Goal: Information Seeking & Learning: Check status

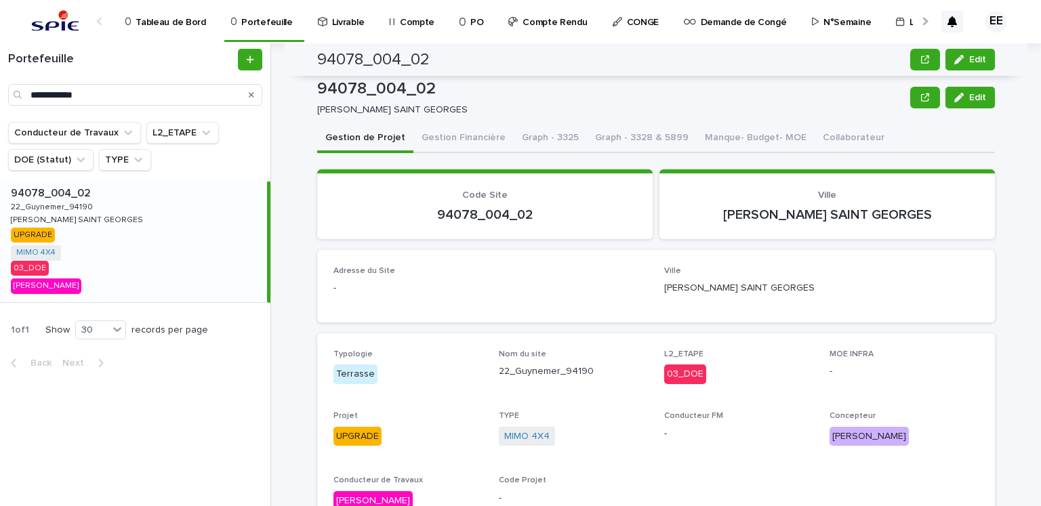
click at [12, 93] on div "**********" at bounding box center [135, 95] width 254 height 22
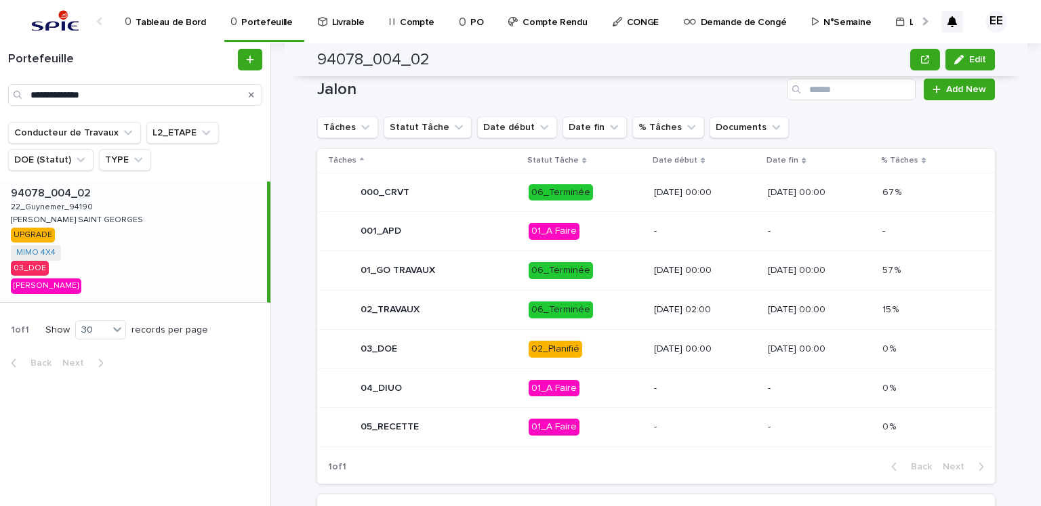
click at [12, 93] on div "Search" at bounding box center [19, 95] width 22 height 22
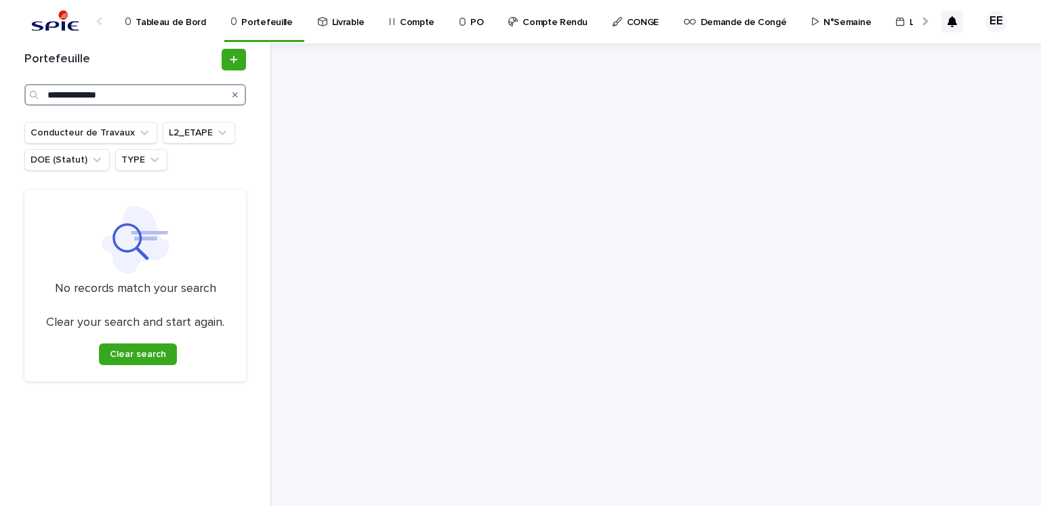
click at [84, 96] on input "**********" at bounding box center [135, 95] width 222 height 22
click at [117, 96] on input "**********" at bounding box center [135, 95] width 222 height 22
drag, startPoint x: 117, startPoint y: 96, endPoint x: 54, endPoint y: 97, distance: 62.4
click at [54, 97] on input "**********" at bounding box center [135, 95] width 222 height 22
drag, startPoint x: 120, startPoint y: 95, endPoint x: 47, endPoint y: 98, distance: 73.2
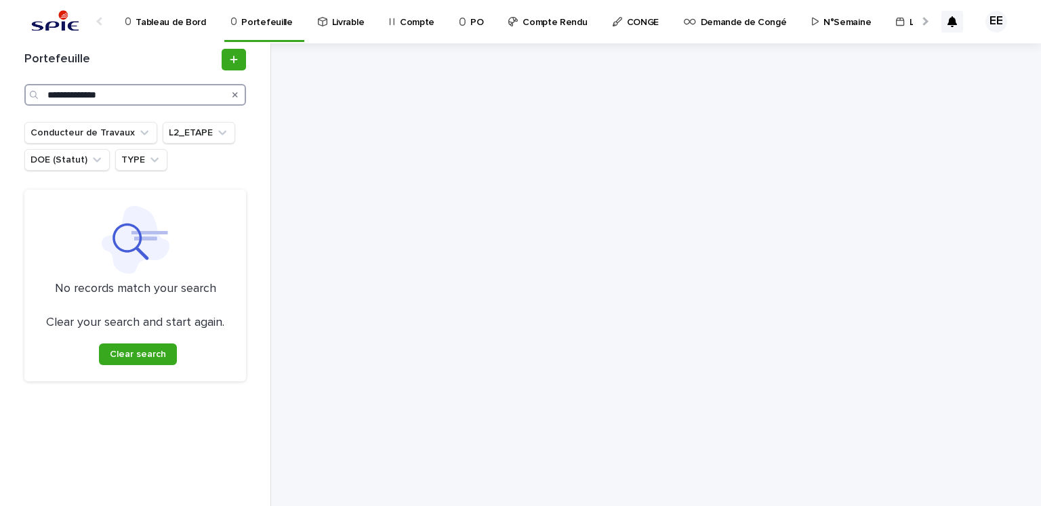
click at [47, 98] on input "**********" at bounding box center [135, 95] width 222 height 22
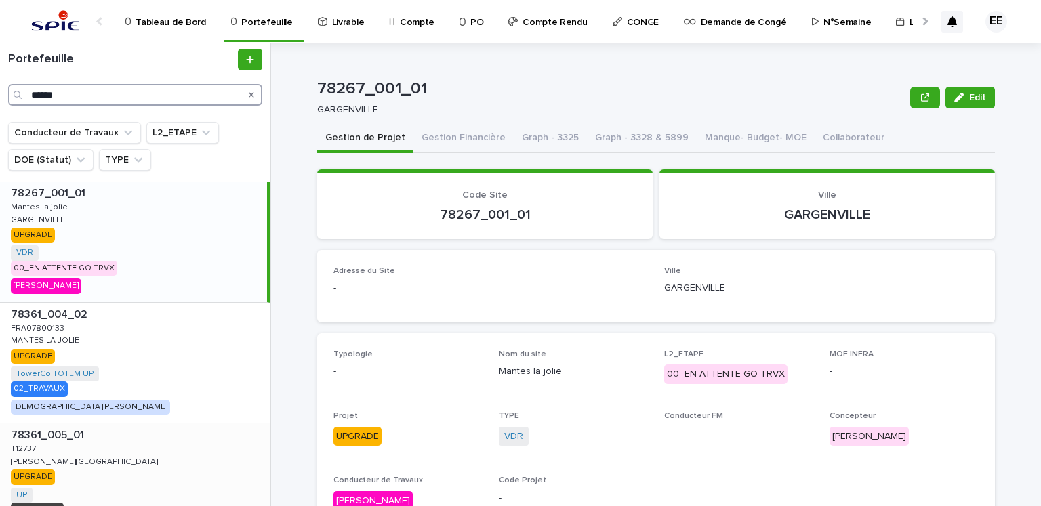
type input "******"
click at [136, 456] on div "78361_005_01 78361_005_01 T12737 T12737 [PERSON_NAME] [PERSON_NAME] UPGRADE UP …" at bounding box center [135, 484] width 270 height 121
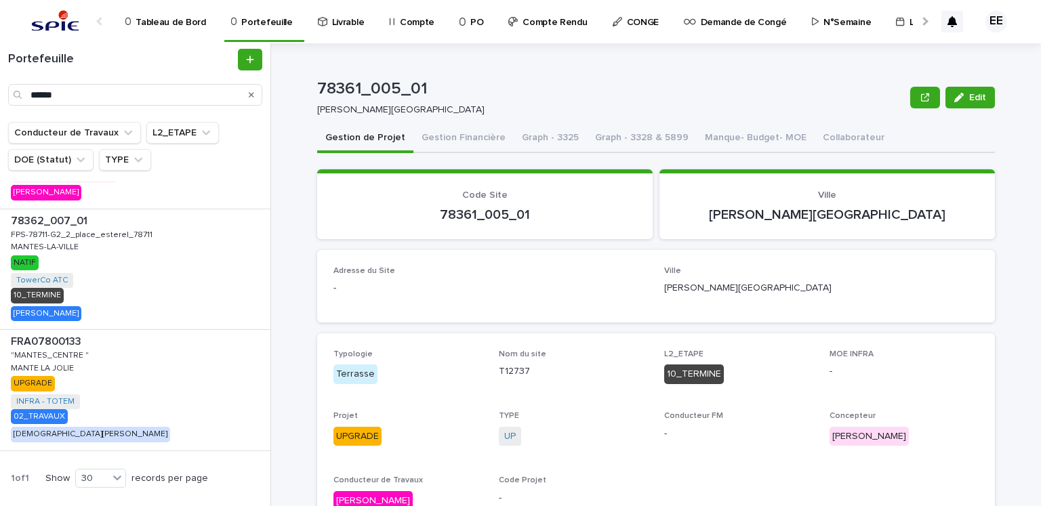
scroll to position [461, 0]
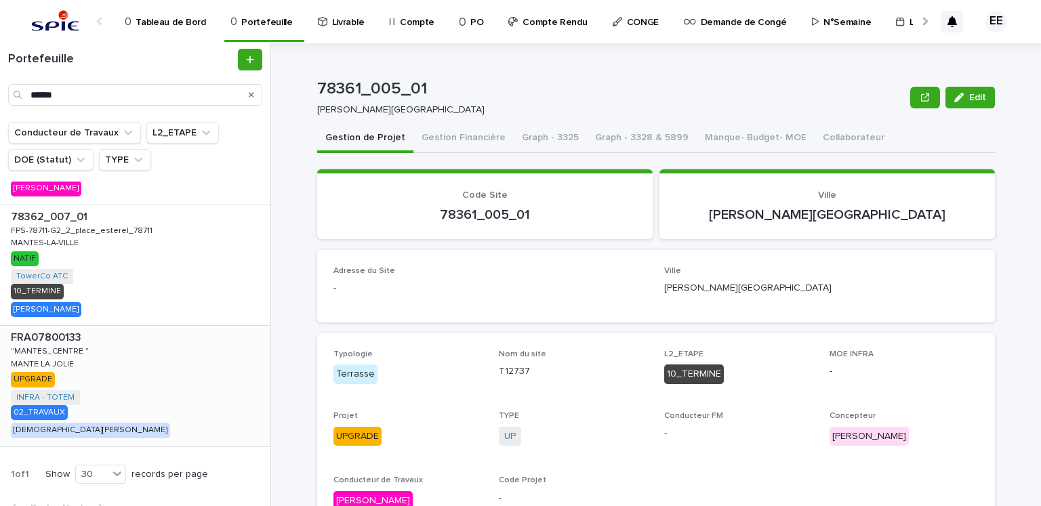
click at [146, 388] on div "FRA07800133 FRA07800133 "MANTES_CENTRE " "MANTES_CENTRE " MANTE LA JOLIE MANTE …" at bounding box center [135, 386] width 270 height 121
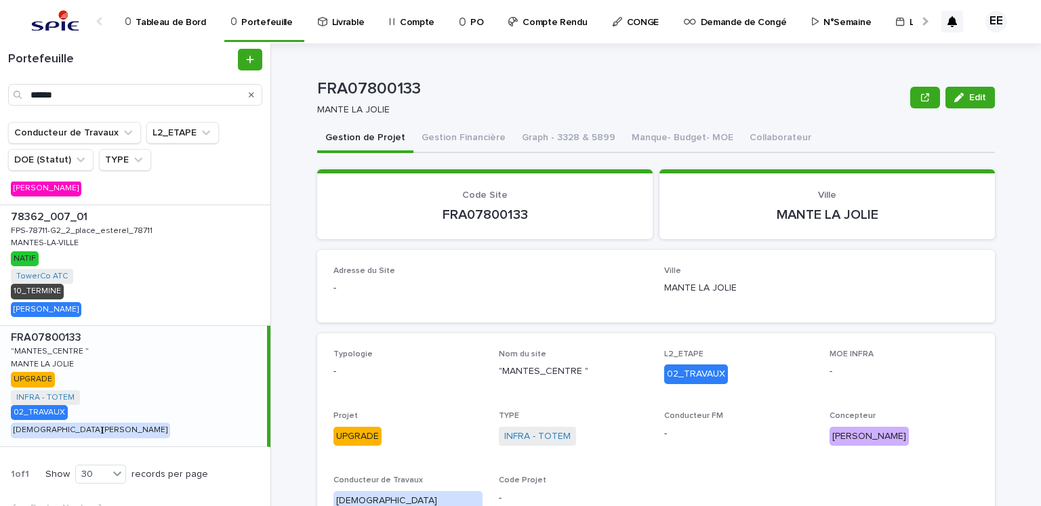
click at [148, 358] on div "FRA07800133 FRA07800133 "MANTES_CENTRE " "MANTES_CENTRE " MANTE LA JOLIE MANTE …" at bounding box center [133, 386] width 267 height 121
click at [455, 142] on button "Gestion Financière" at bounding box center [463, 139] width 100 height 28
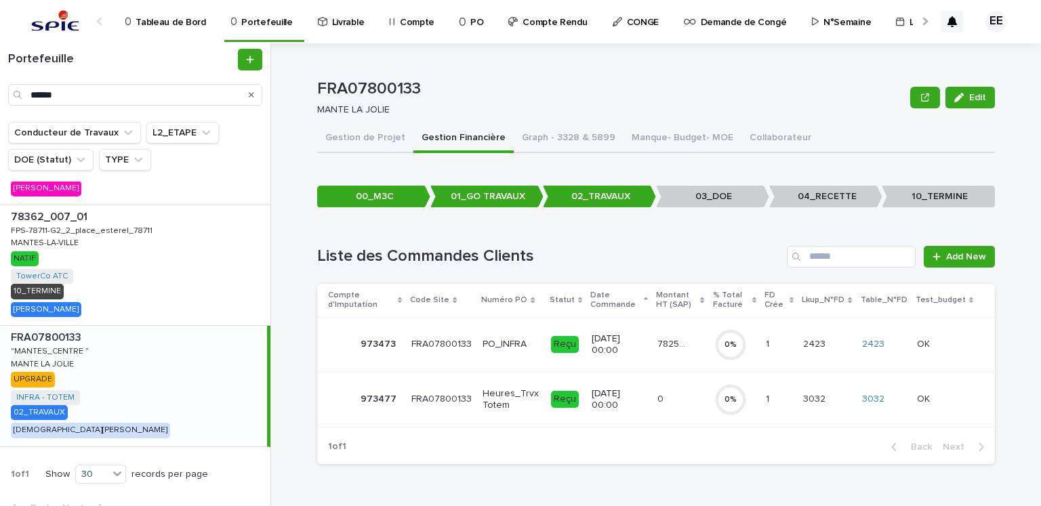
click at [661, 347] on p "78255.97" at bounding box center [673, 343] width 33 height 14
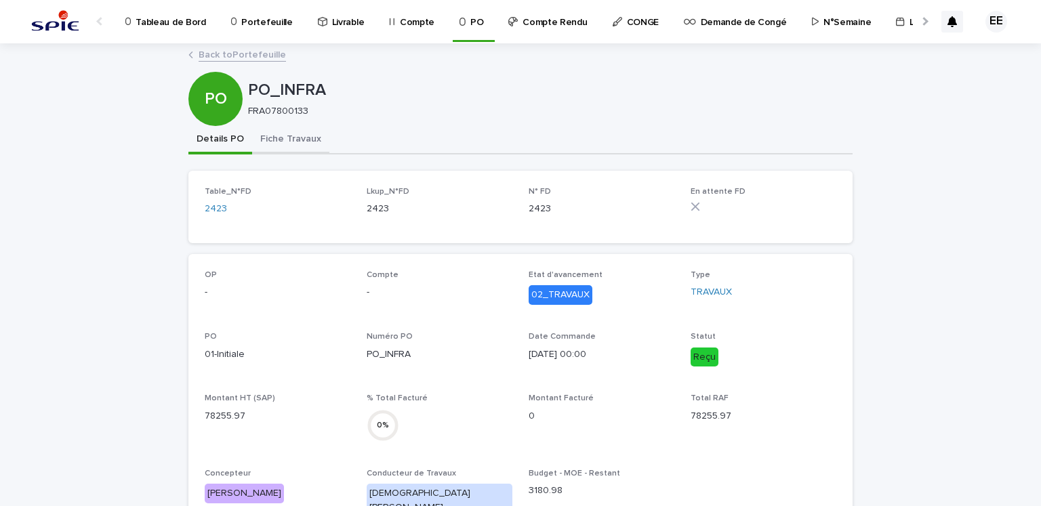
click at [301, 147] on button "Fiche Travaux" at bounding box center [290, 140] width 77 height 28
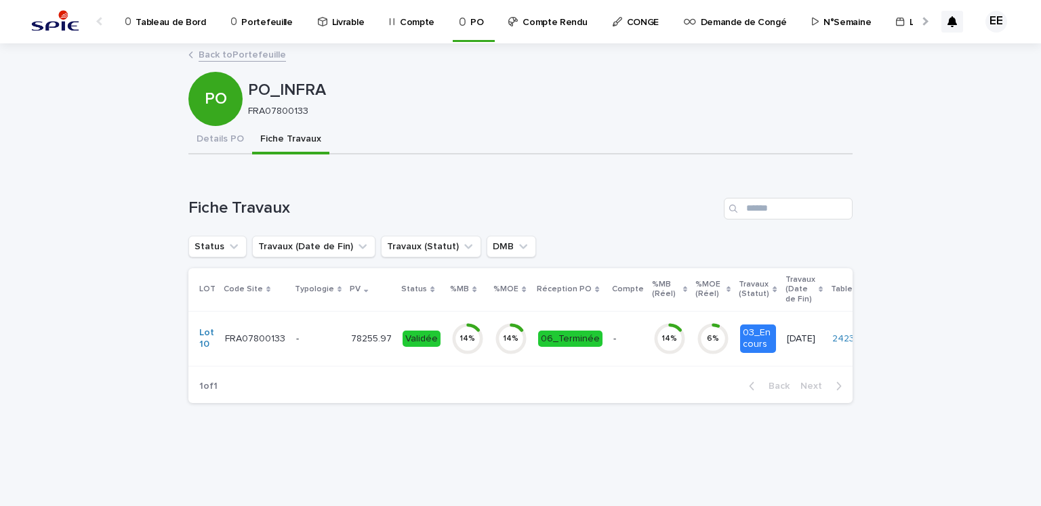
click at [363, 333] on p "78255.97" at bounding box center [372, 338] width 43 height 14
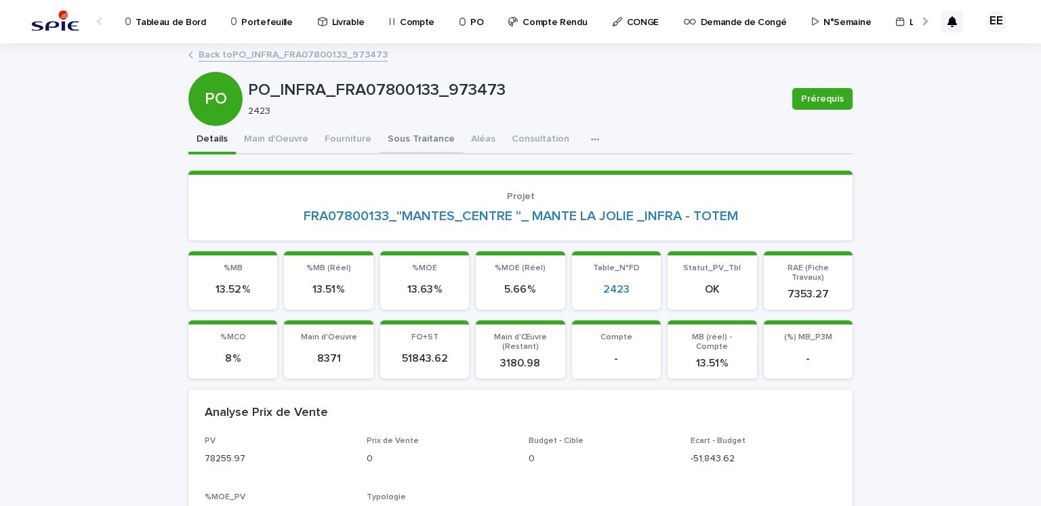
click at [401, 137] on button "Sous Traitance" at bounding box center [421, 140] width 83 height 28
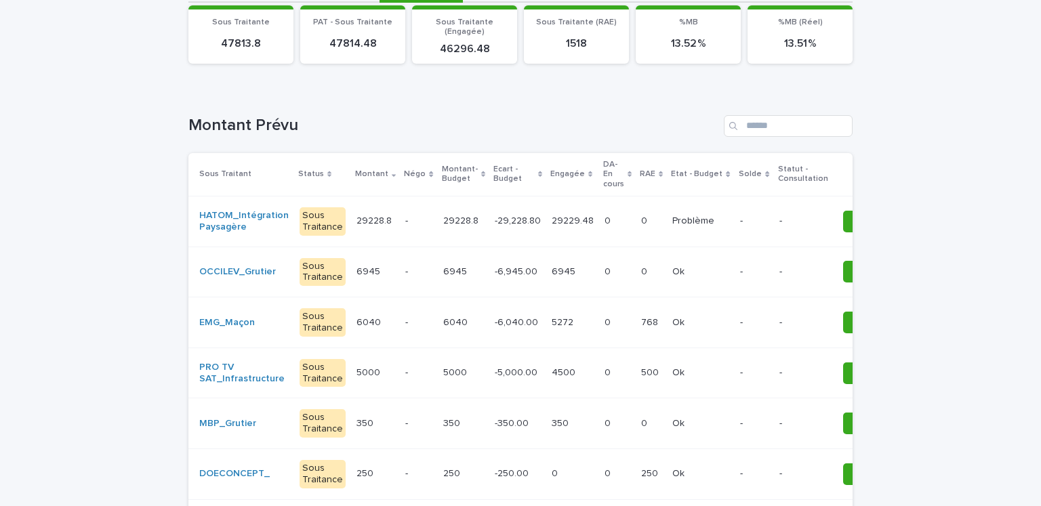
scroll to position [156, 0]
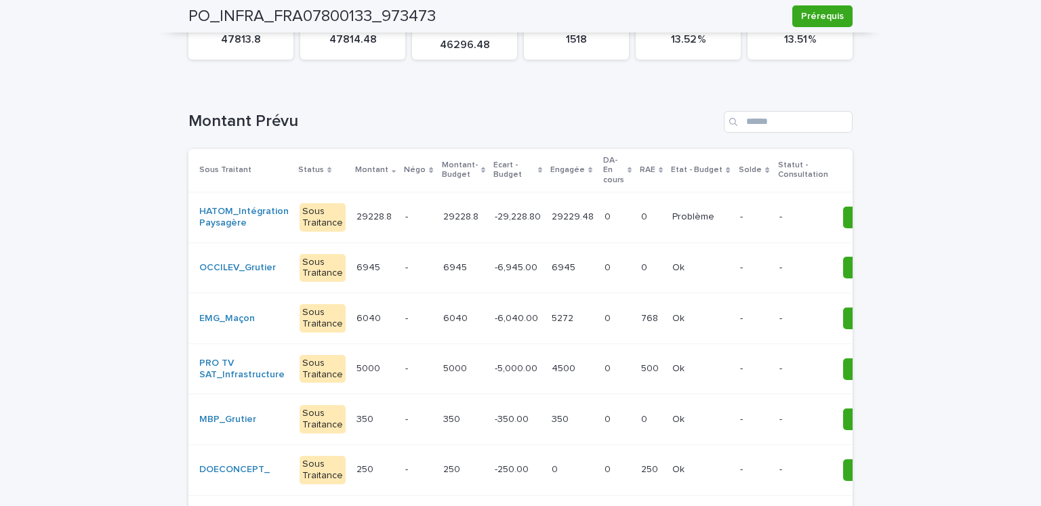
click at [489, 335] on td "-6,040.00 -6,040.00" at bounding box center [517, 318] width 57 height 51
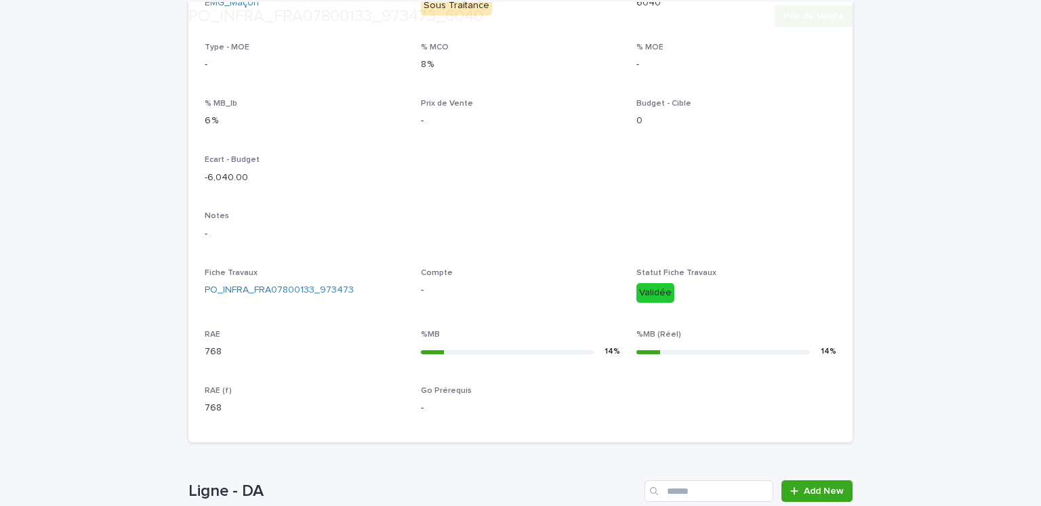
scroll to position [393, 0]
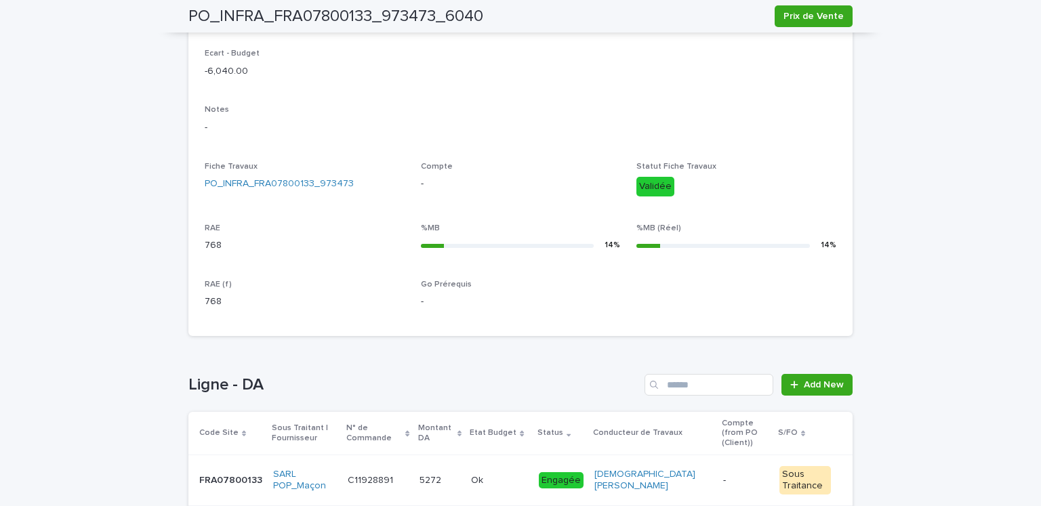
click at [447, 483] on td "5272 5272" at bounding box center [440, 480] width 52 height 51
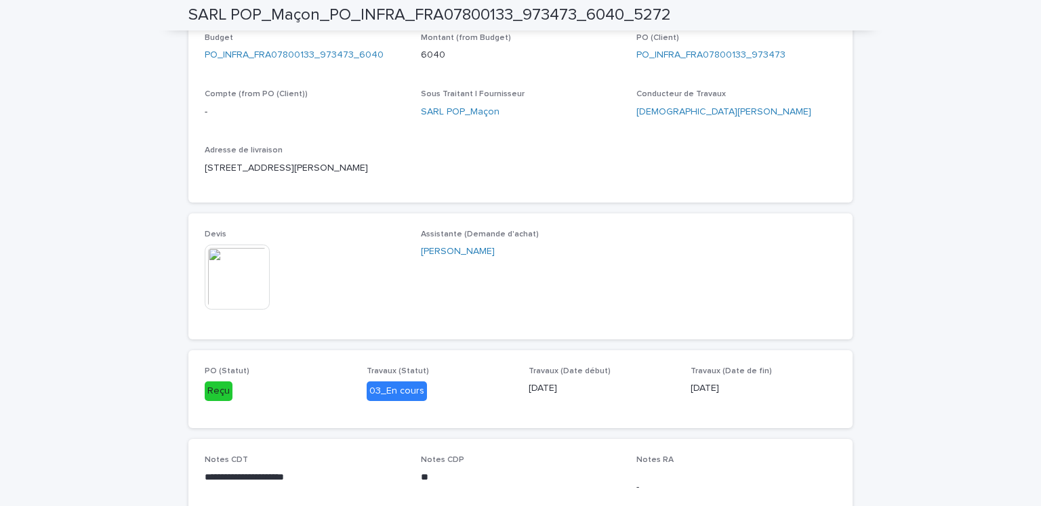
scroll to position [564, 0]
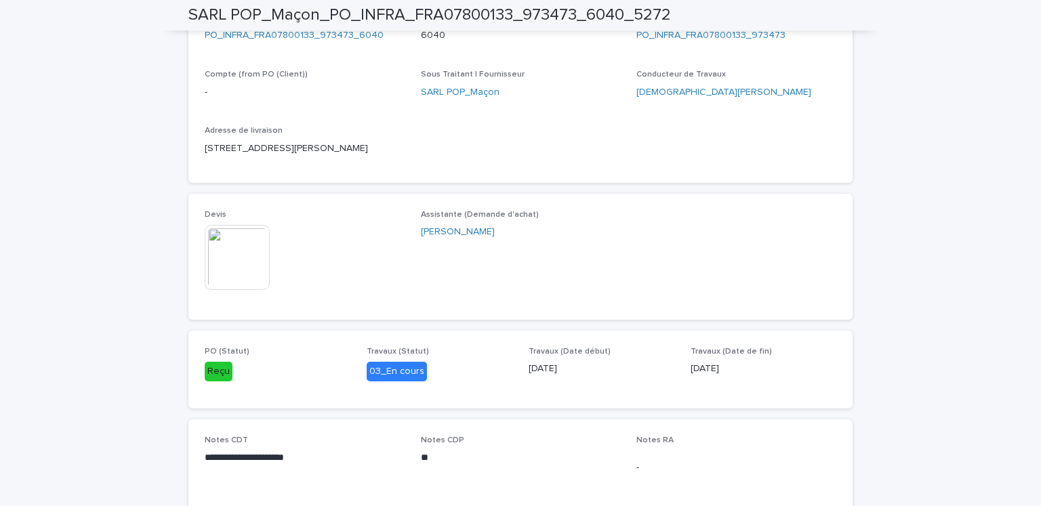
click at [239, 257] on img at bounding box center [237, 257] width 65 height 65
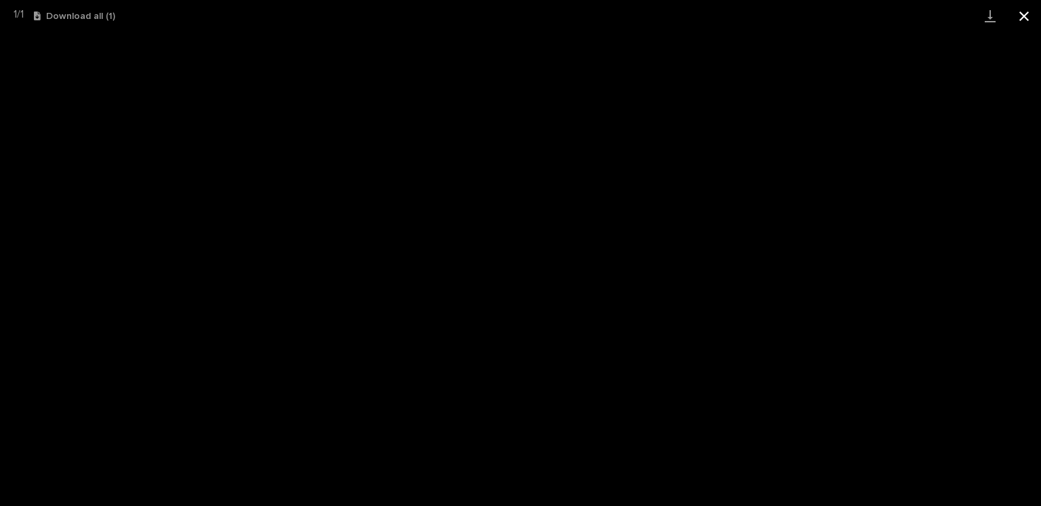
click at [1018, 7] on button "Close gallery" at bounding box center [1024, 16] width 34 height 32
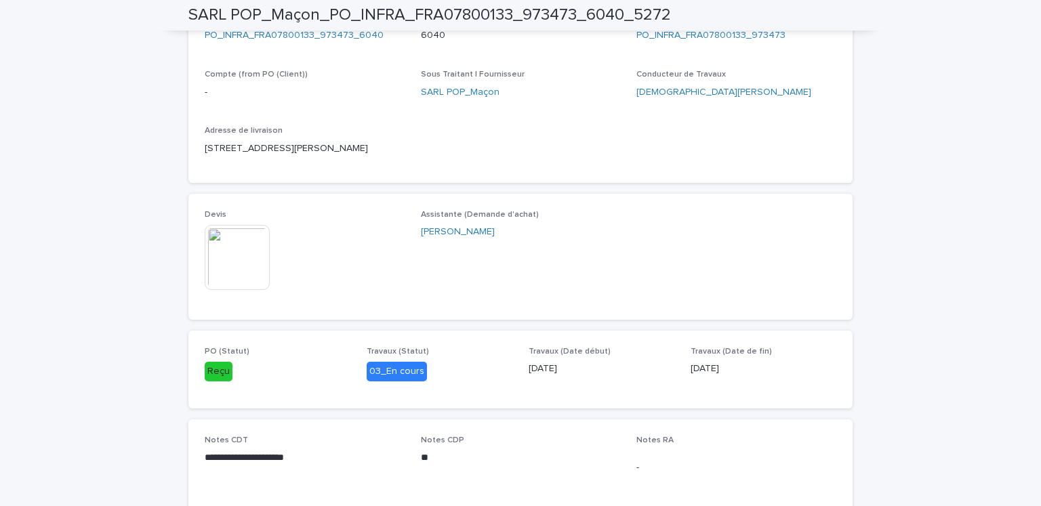
scroll to position [0, 0]
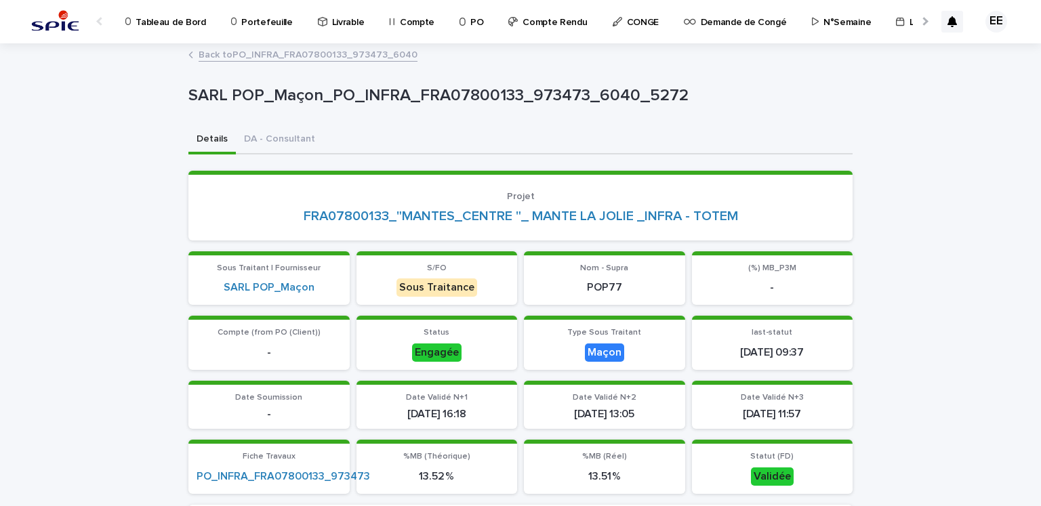
click at [369, 55] on link "Back to PO_INFRA_FRA07800133_973473_6040" at bounding box center [308, 54] width 219 height 16
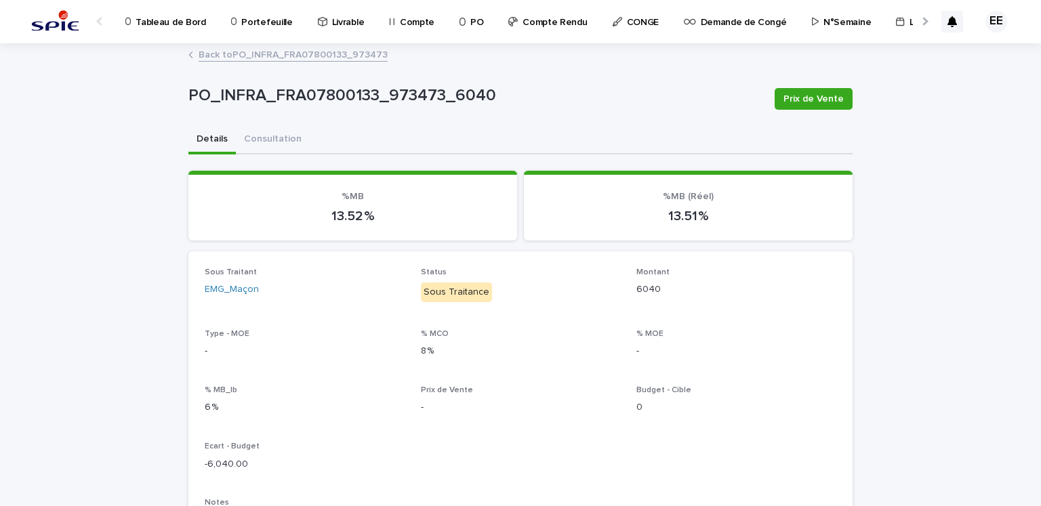
click at [369, 55] on link "Back to PO_INFRA_FRA07800133_973473" at bounding box center [293, 54] width 189 height 16
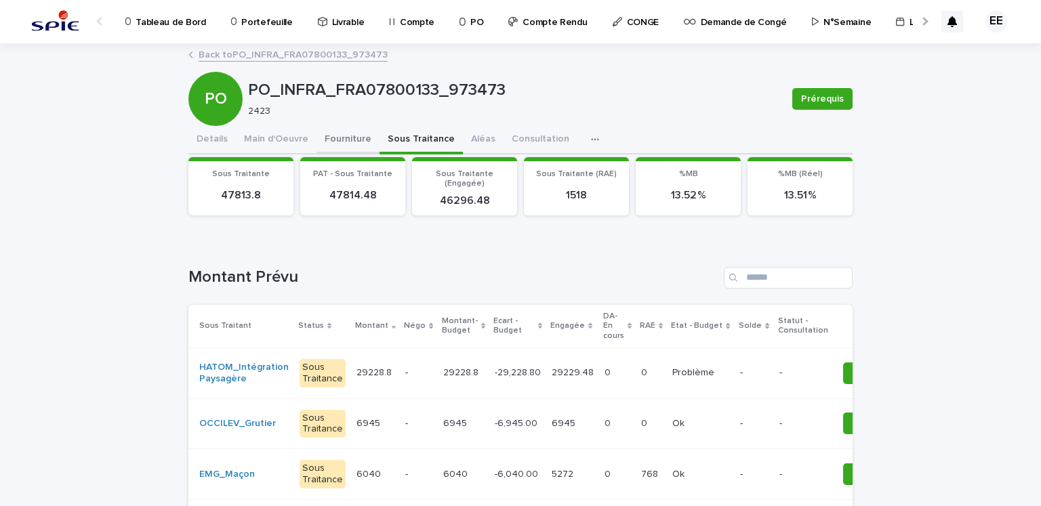
click at [332, 142] on button "Fourniture" at bounding box center [348, 140] width 63 height 28
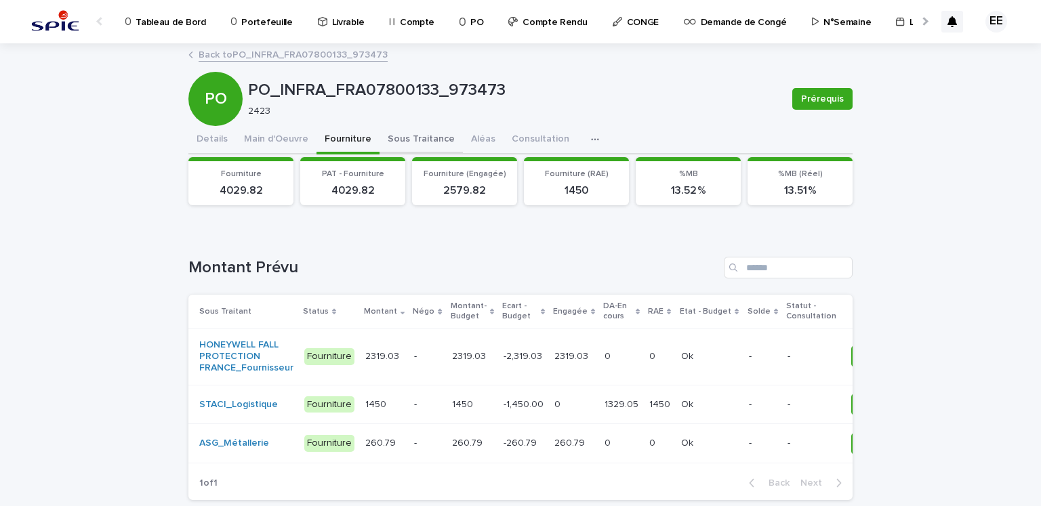
click at [414, 139] on button "Sous Traitance" at bounding box center [421, 140] width 83 height 28
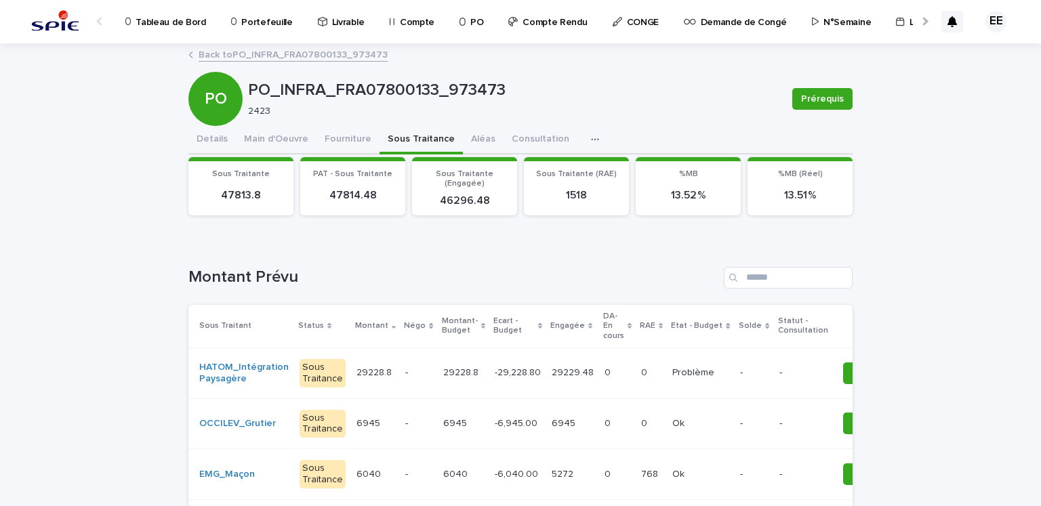
click at [552, 383] on div "29229.48 29229.48" at bounding box center [573, 373] width 42 height 22
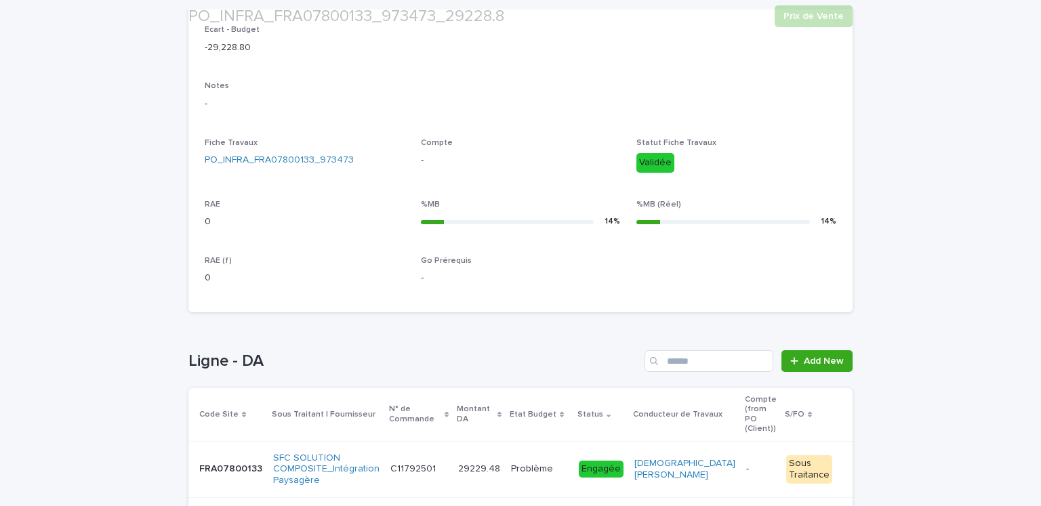
scroll to position [513, 0]
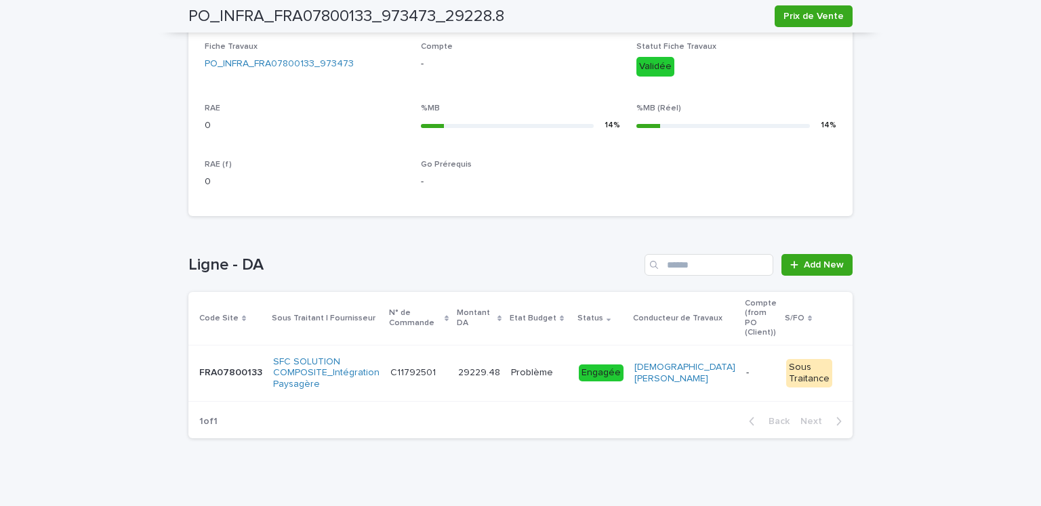
click at [428, 372] on div "C11792501 C11792501" at bounding box center [418, 373] width 57 height 22
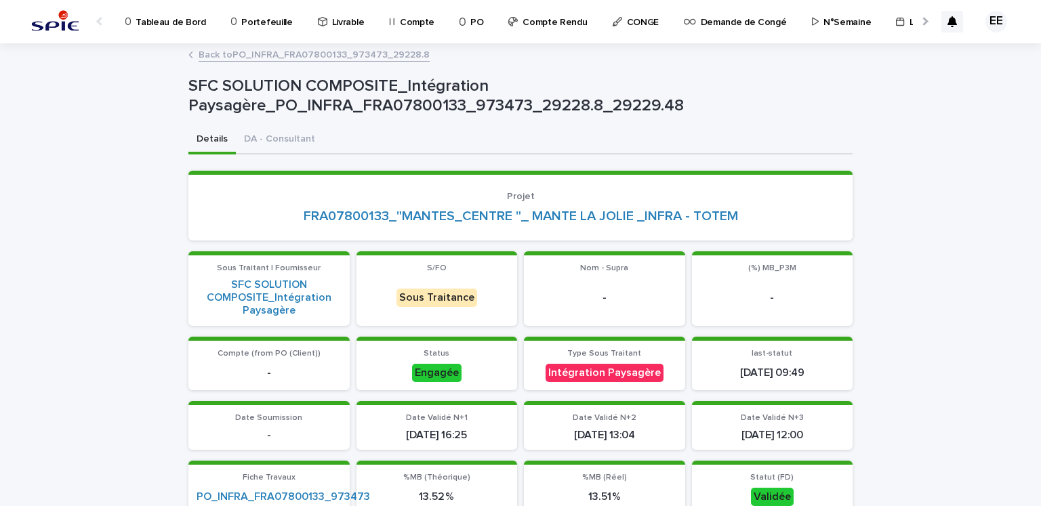
click at [257, 24] on p "Portefeuille" at bounding box center [266, 14] width 51 height 28
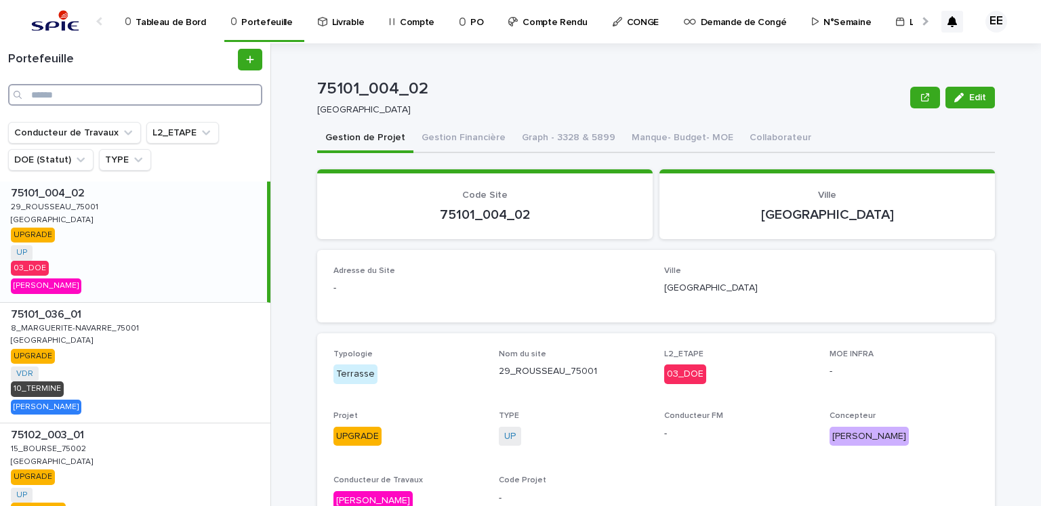
click at [136, 88] on input "Search" at bounding box center [135, 95] width 254 height 22
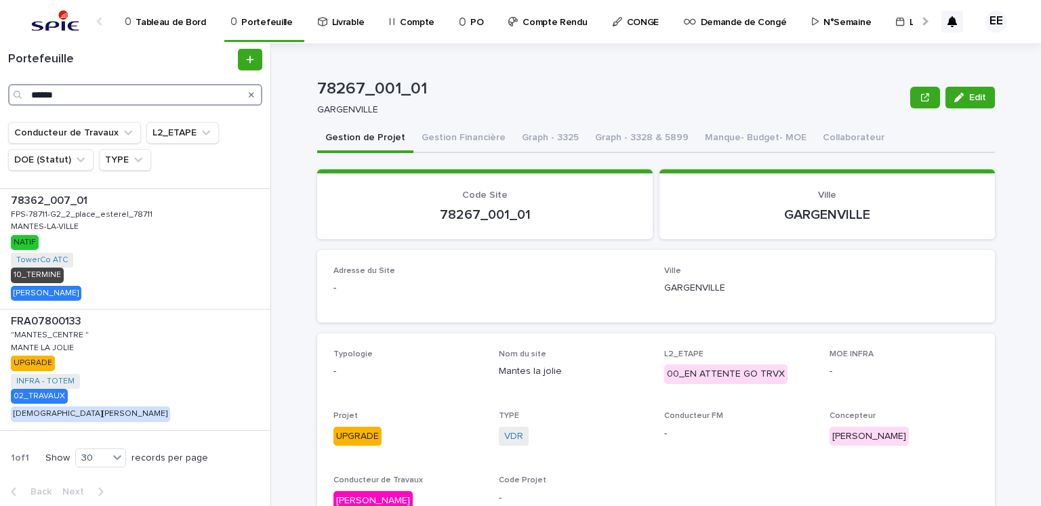
scroll to position [478, 0]
type input "******"
click at [156, 356] on div "FRA07800133 FRA07800133 "MANTES_CENTRE " "MANTES_CENTRE " MANTE LA JOLIE MANTE …" at bounding box center [135, 369] width 270 height 121
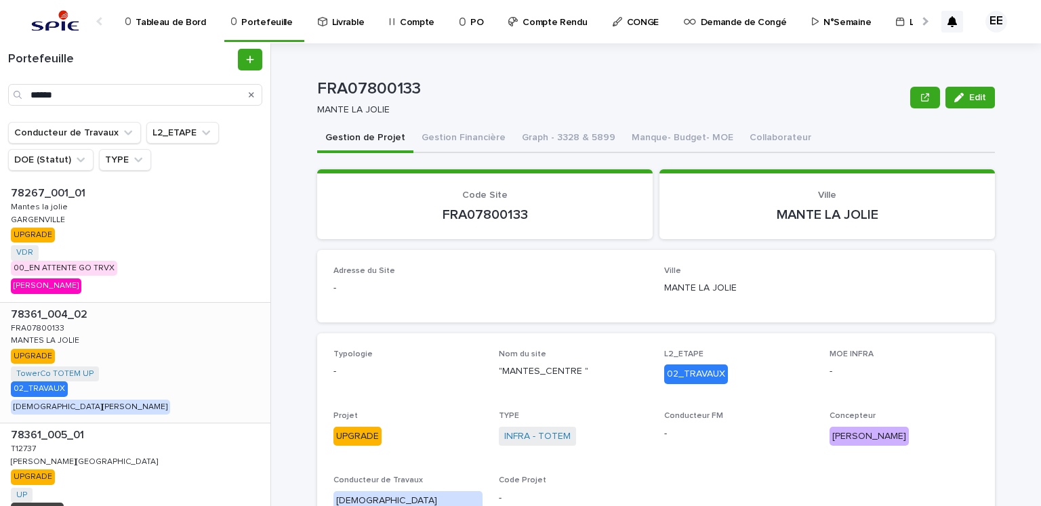
click at [171, 326] on div "78361_004_02 78361_004_02 FRA07800133 FRA07800133 MANTES LA JOLIE MANTES LA JOL…" at bounding box center [135, 363] width 270 height 121
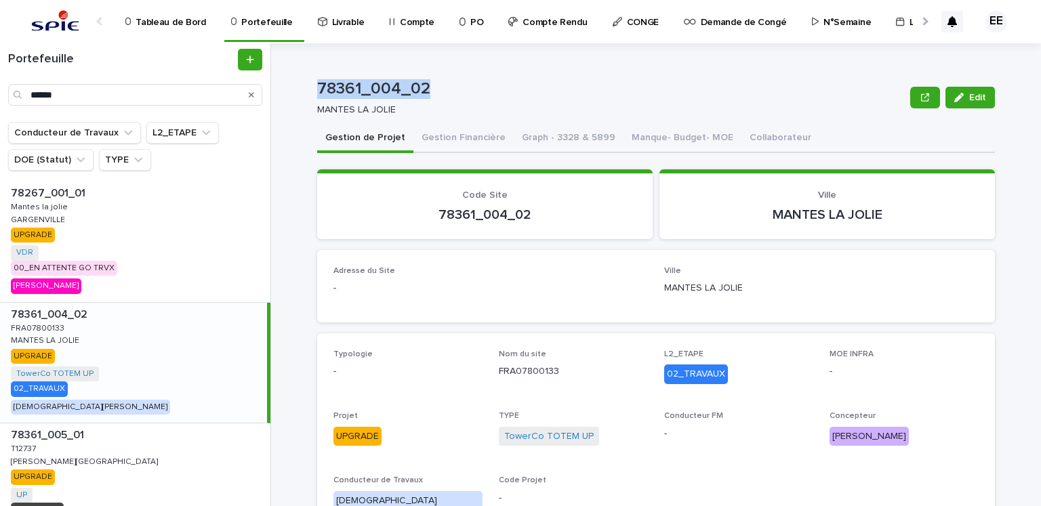
drag, startPoint x: 392, startPoint y: 92, endPoint x: 313, endPoint y: 94, distance: 78.6
click at [317, 94] on p "78361_004_02" at bounding box center [611, 89] width 588 height 20
click at [456, 139] on button "Gestion Financière" at bounding box center [463, 139] width 100 height 28
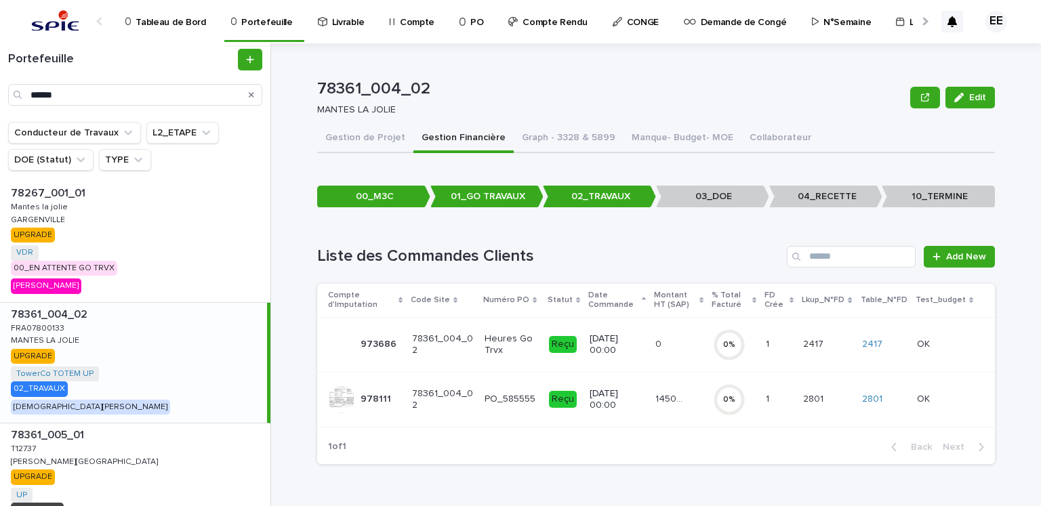
click at [660, 398] on p "14503.64" at bounding box center [671, 398] width 33 height 14
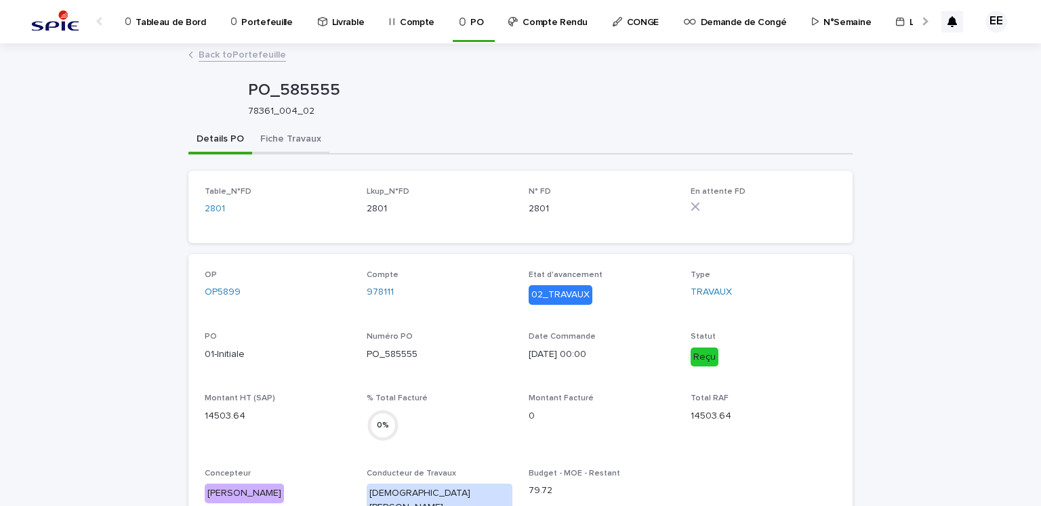
click at [291, 137] on button "Fiche Travaux" at bounding box center [290, 140] width 77 height 28
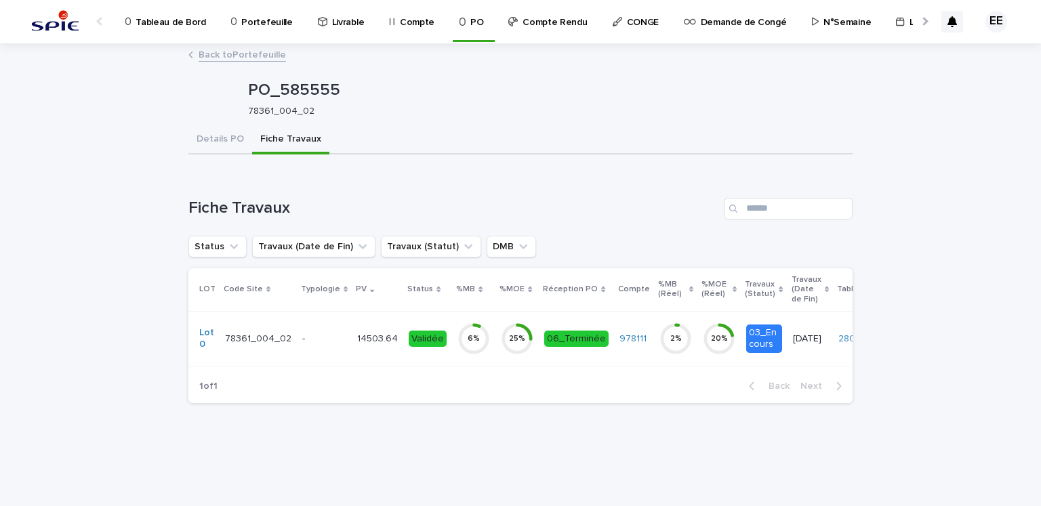
click at [374, 333] on p "14503.64" at bounding box center [378, 338] width 43 height 14
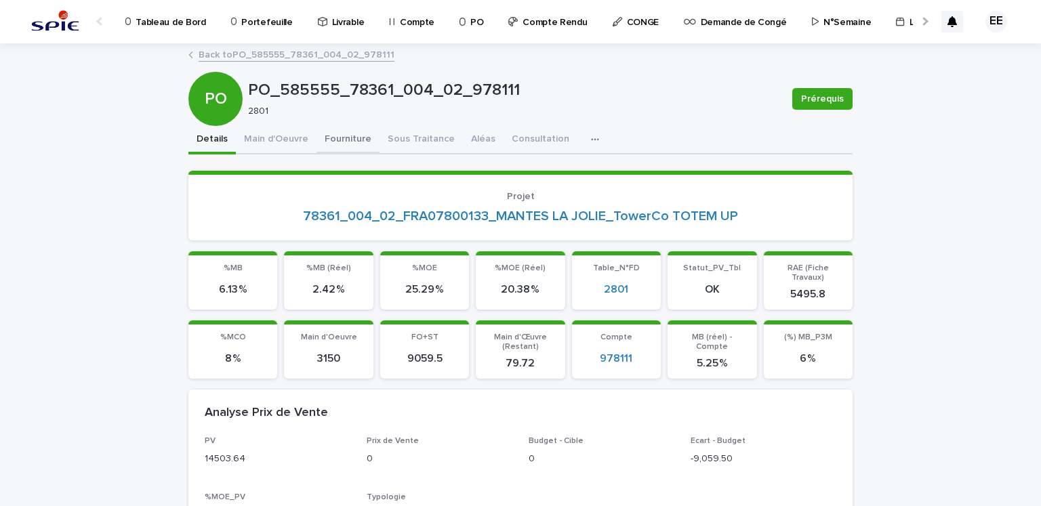
click at [320, 136] on button "Fourniture" at bounding box center [348, 140] width 63 height 28
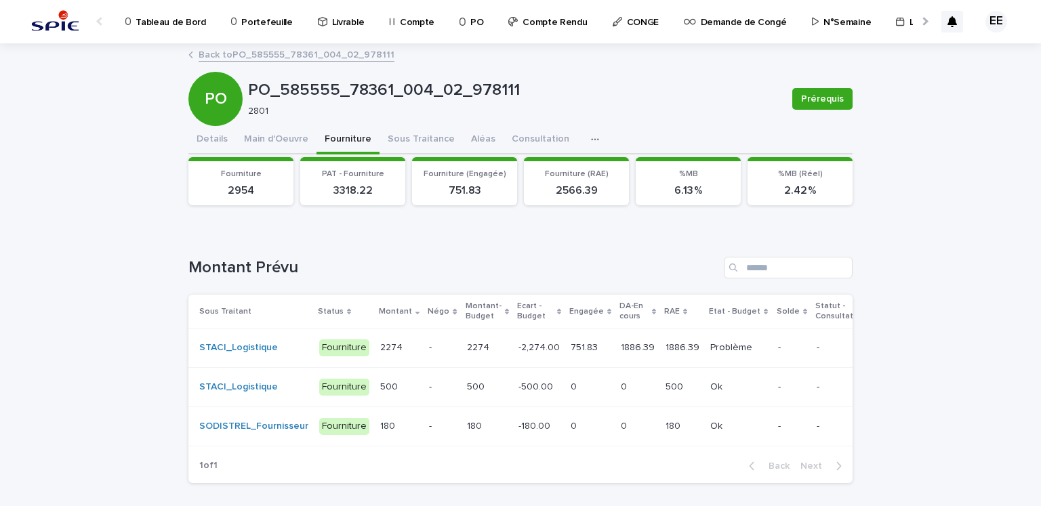
click at [578, 349] on p "751.83" at bounding box center [586, 347] width 30 height 14
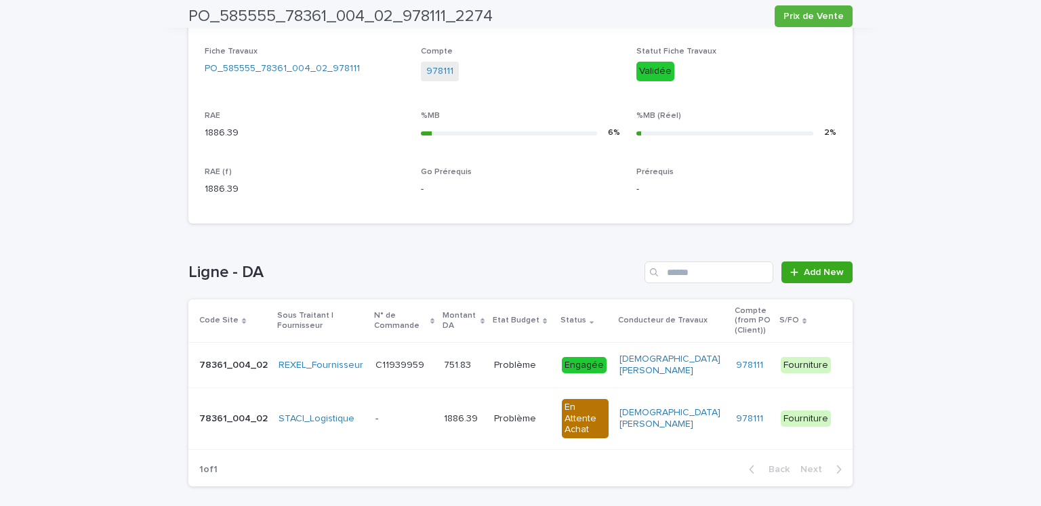
scroll to position [510, 0]
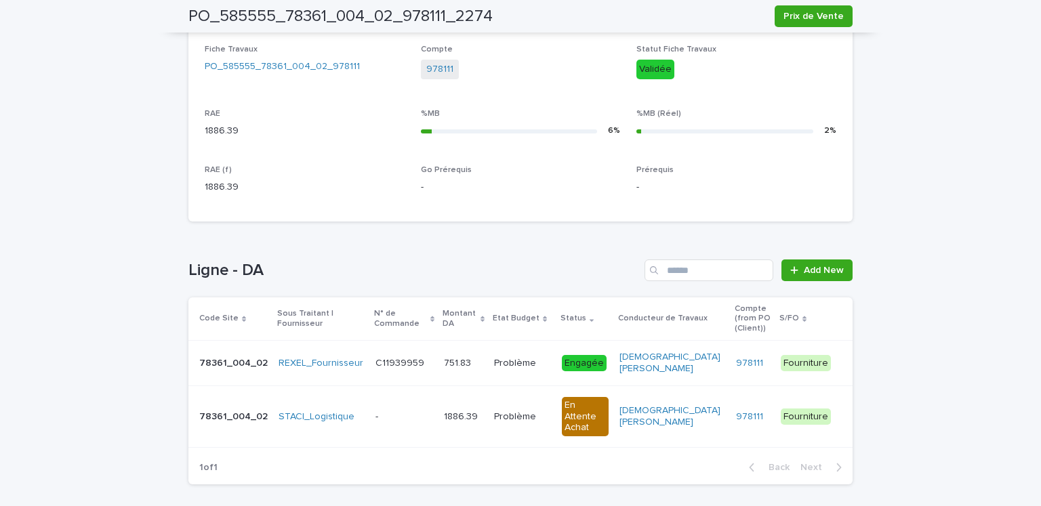
click at [411, 359] on div "C11939959 C11939959" at bounding box center [404, 363] width 58 height 22
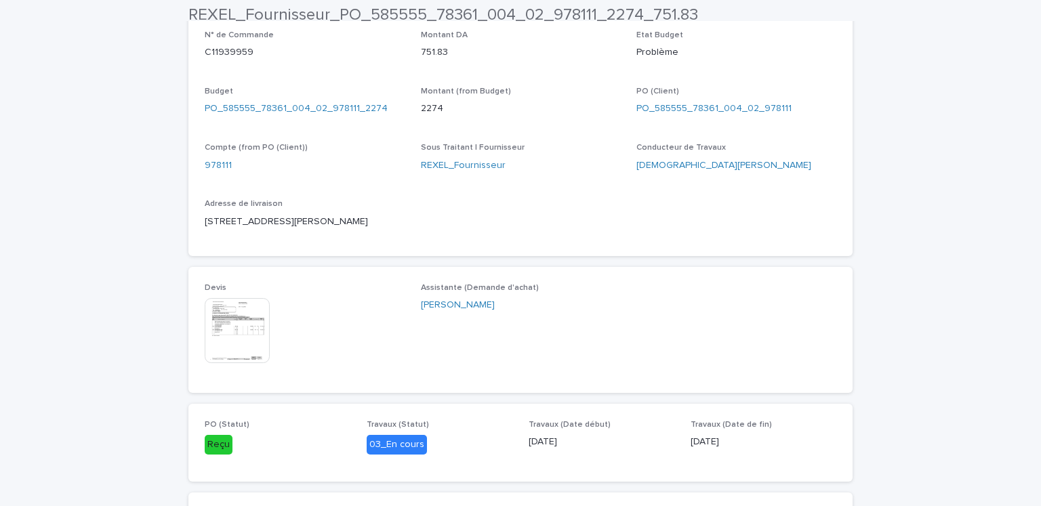
scroll to position [488, 0]
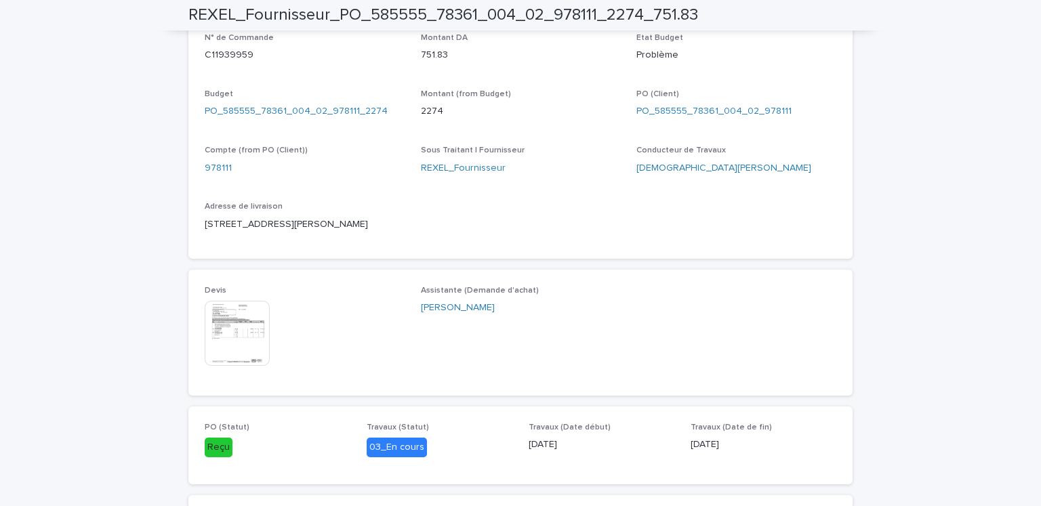
click at [245, 339] on img at bounding box center [237, 333] width 65 height 65
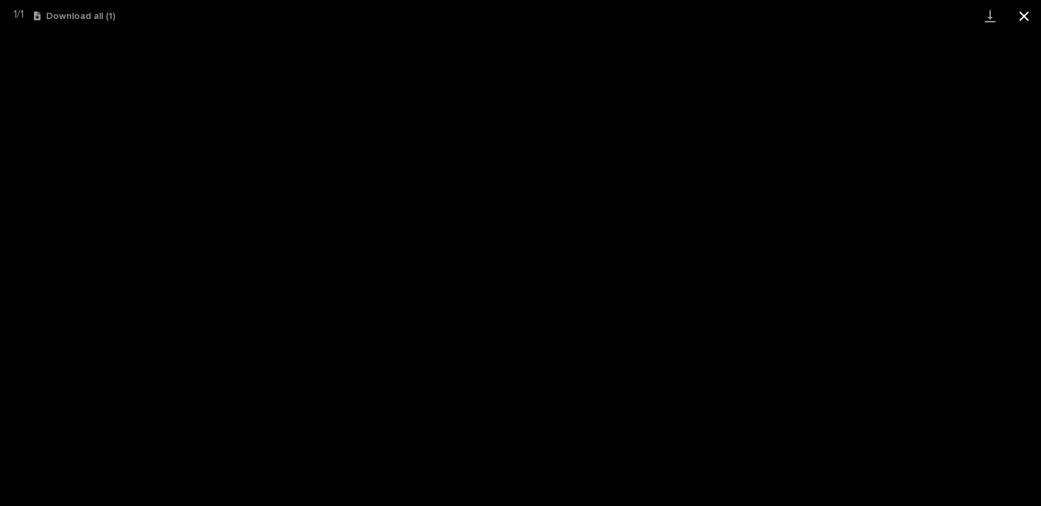
click at [1025, 12] on button "Close gallery" at bounding box center [1024, 16] width 34 height 32
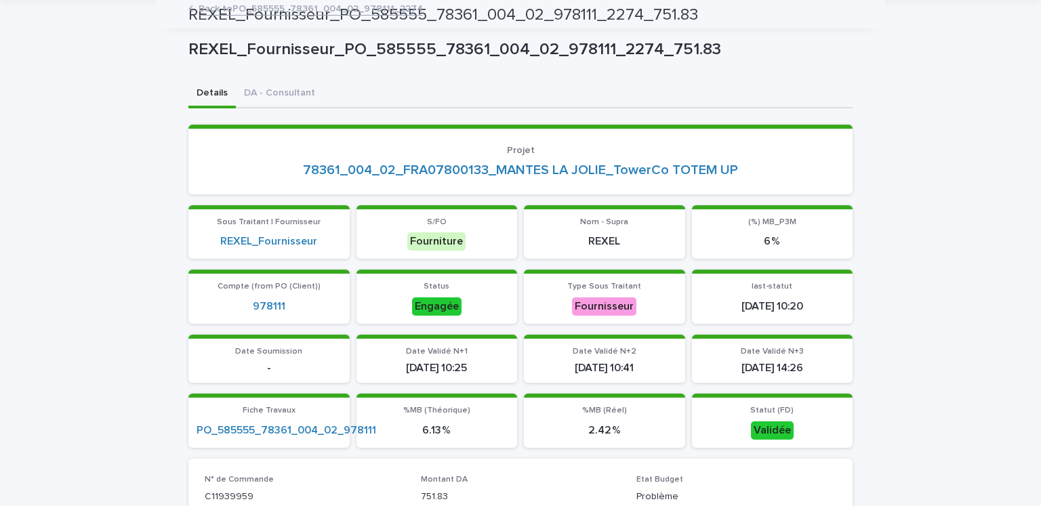
scroll to position [0, 0]
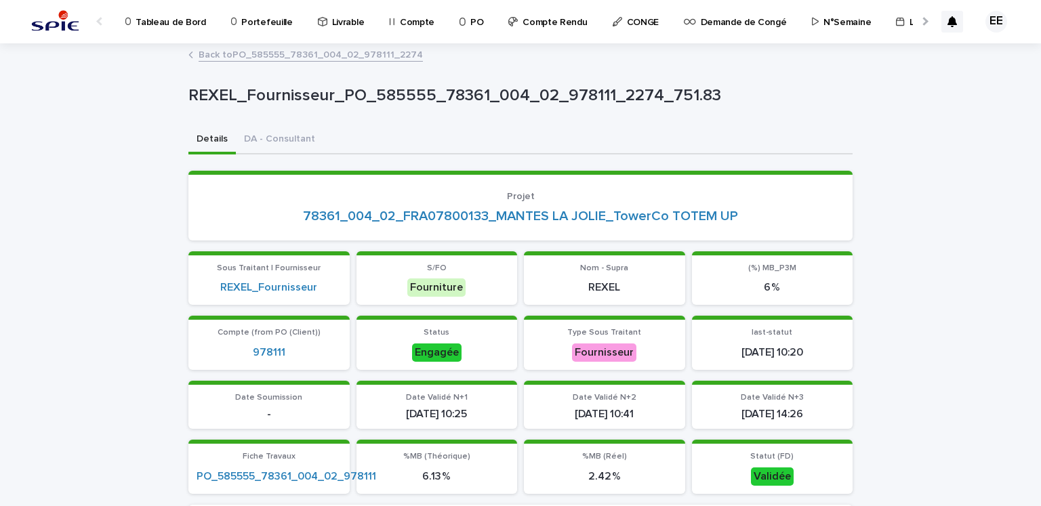
click at [335, 58] on link "Back to PO_585555_78361_004_02_978111_2274" at bounding box center [311, 54] width 224 height 16
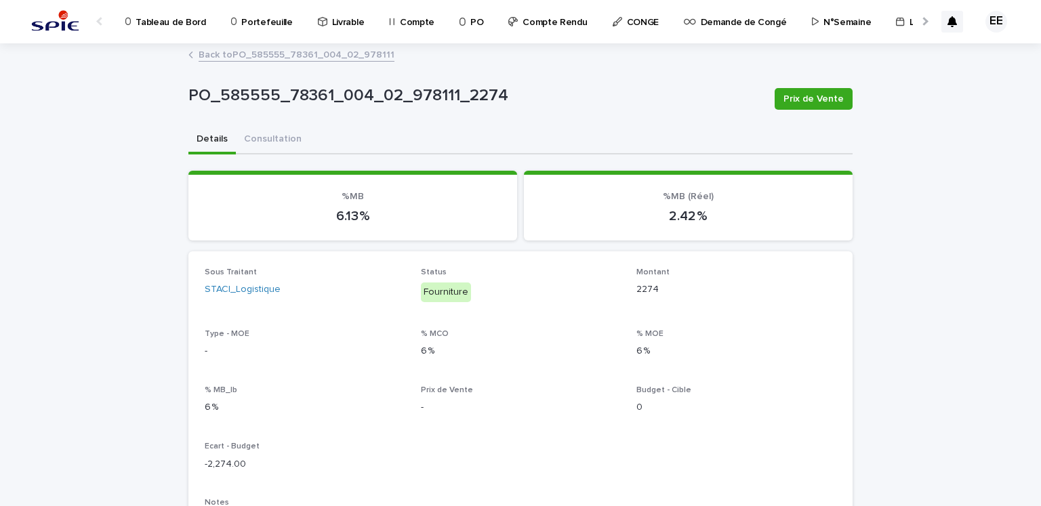
click at [295, 49] on link "Back to PO_585555_78361_004_02_978111" at bounding box center [297, 54] width 196 height 16
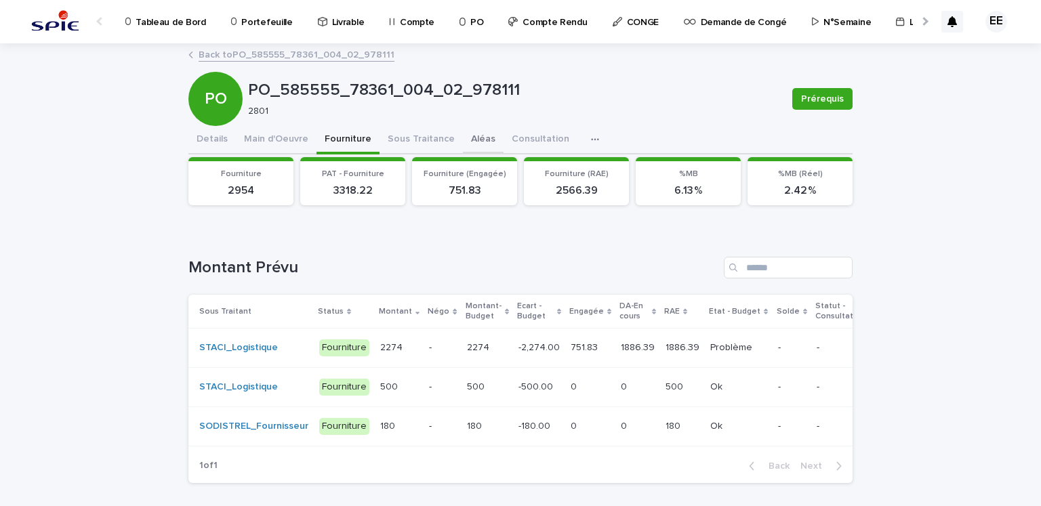
click at [466, 146] on button "Aléas" at bounding box center [483, 140] width 41 height 28
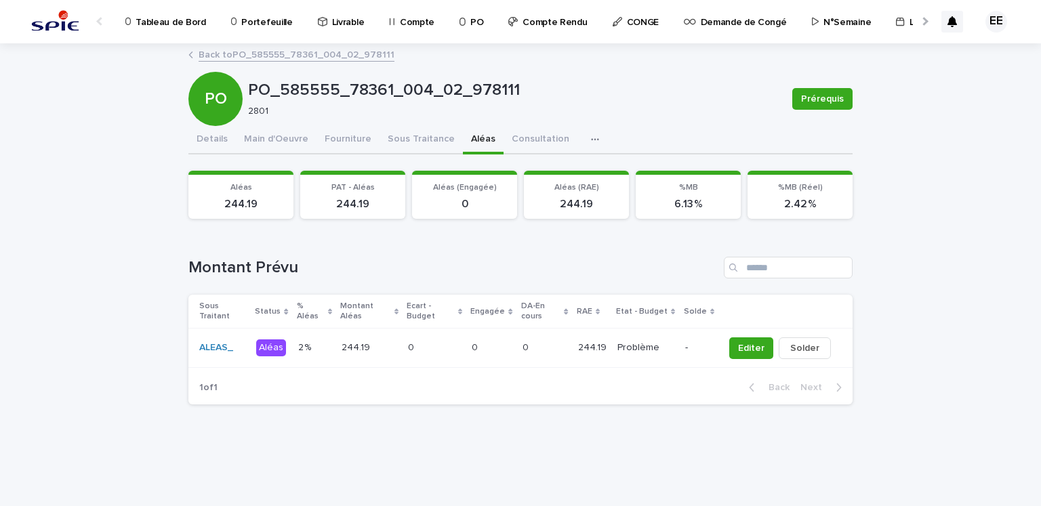
click at [473, 338] on td "0 0" at bounding box center [491, 348] width 50 height 39
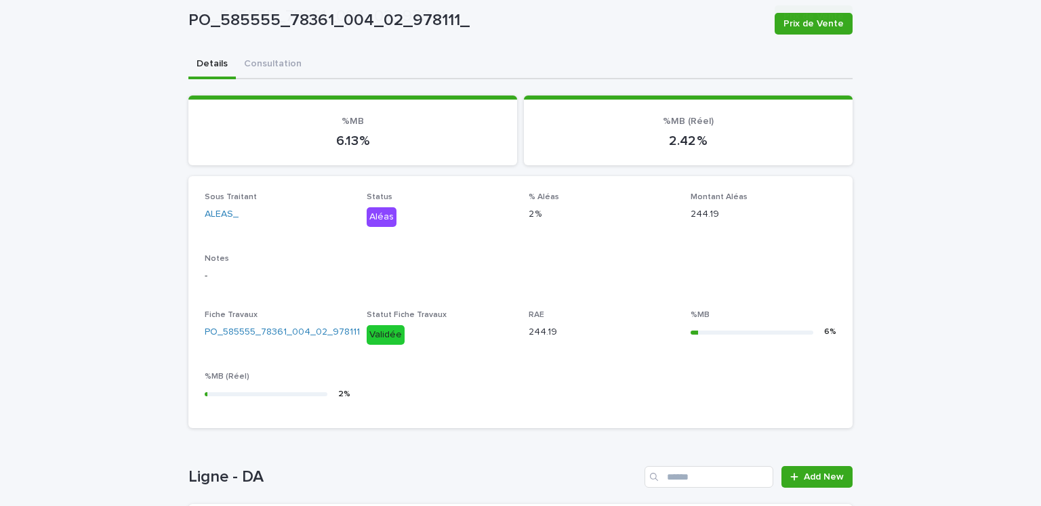
scroll to position [266, 0]
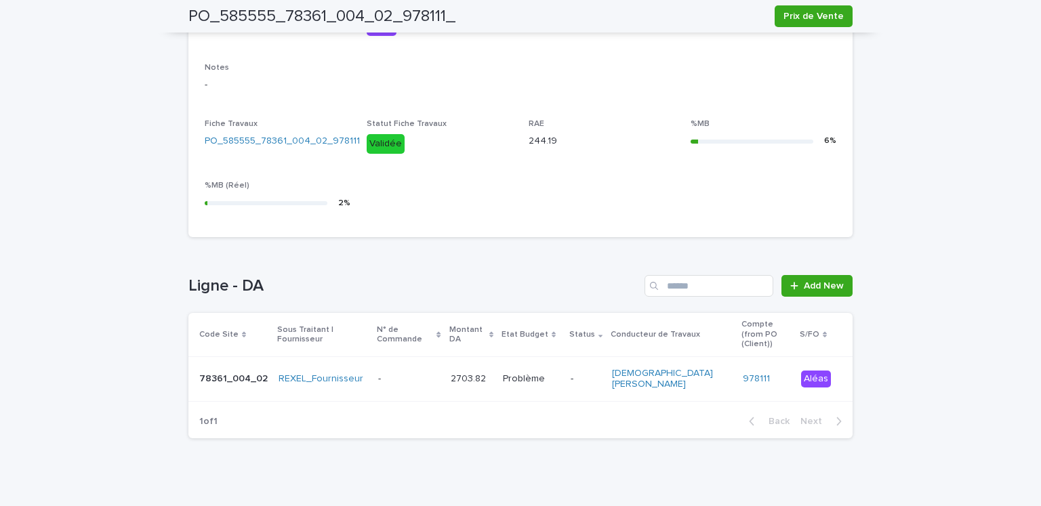
click at [445, 385] on td "2703.82 2703.82" at bounding box center [471, 378] width 52 height 45
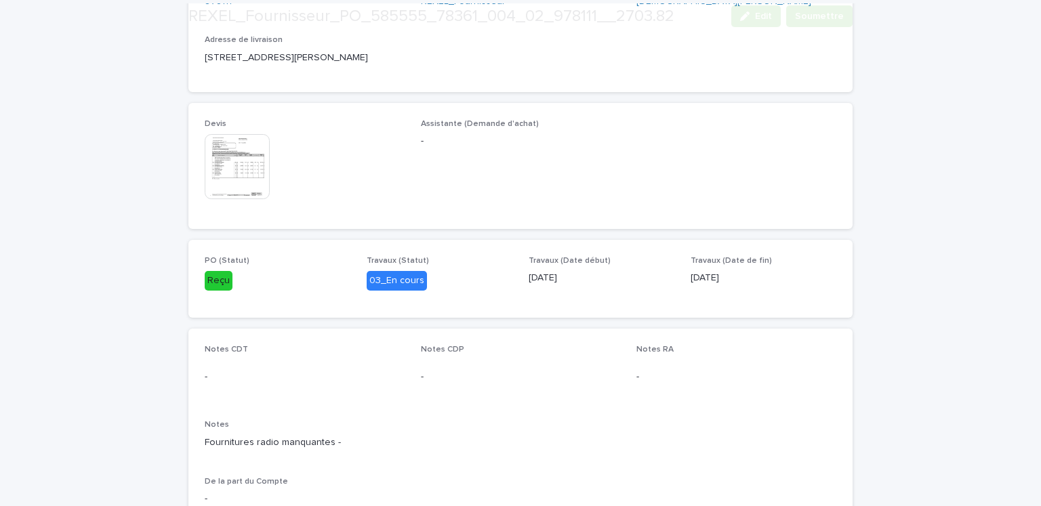
scroll to position [666, 0]
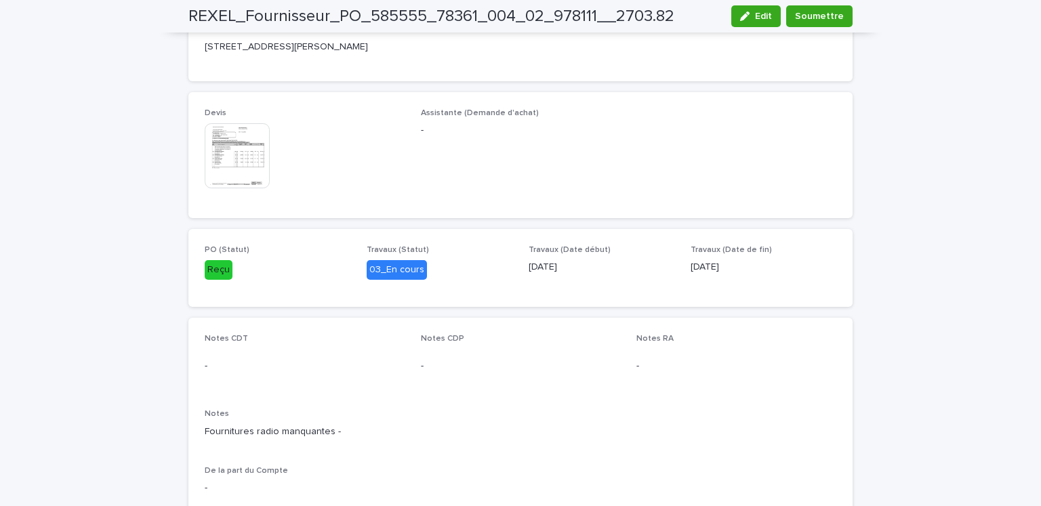
click at [243, 171] on img at bounding box center [237, 155] width 65 height 65
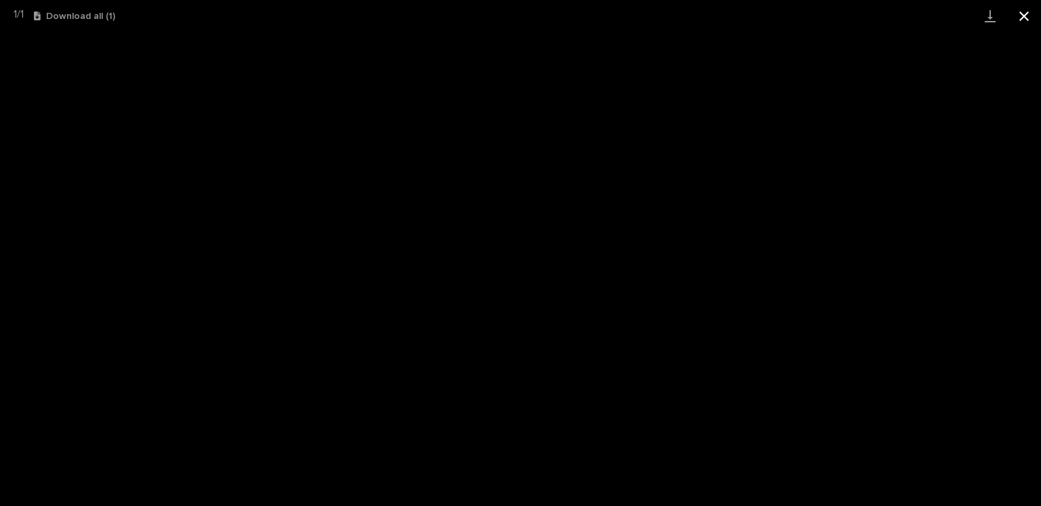
click at [1015, 9] on button "Close gallery" at bounding box center [1024, 16] width 34 height 32
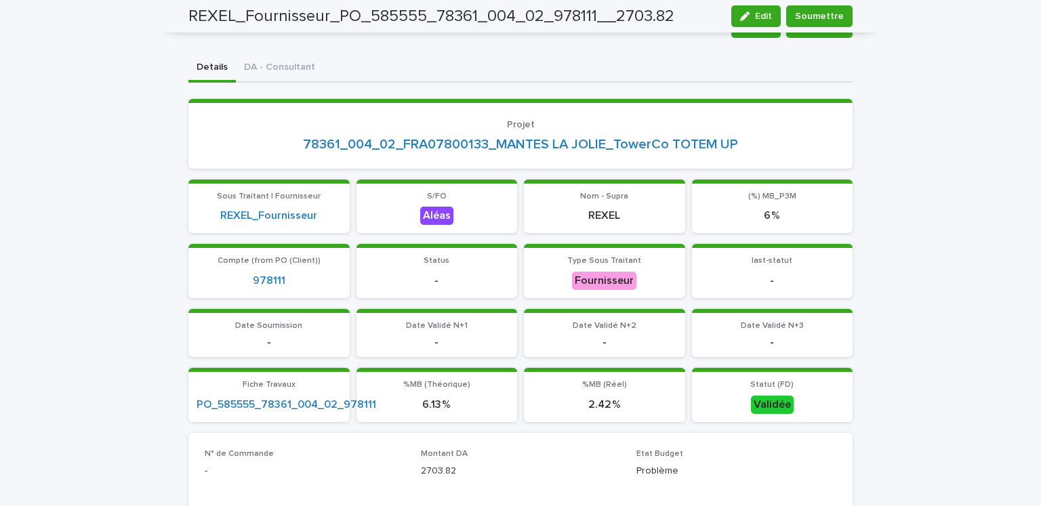
scroll to position [0, 0]
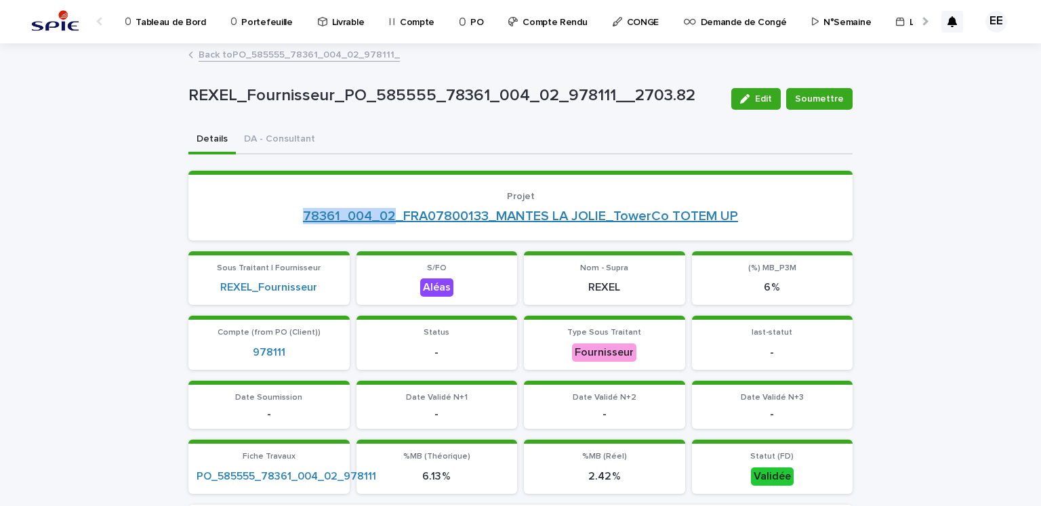
drag, startPoint x: 272, startPoint y: 228, endPoint x: 389, endPoint y: 218, distance: 117.0
click at [389, 218] on section "Projet 78361_004_02_FRA07800133_MANTES LA JOLIE_TowerCo TOTEM UP" at bounding box center [520, 206] width 664 height 70
copy link "78361_004_02"
click at [310, 52] on link "Back to PO_585555_78361_004_02_978111_" at bounding box center [299, 54] width 201 height 16
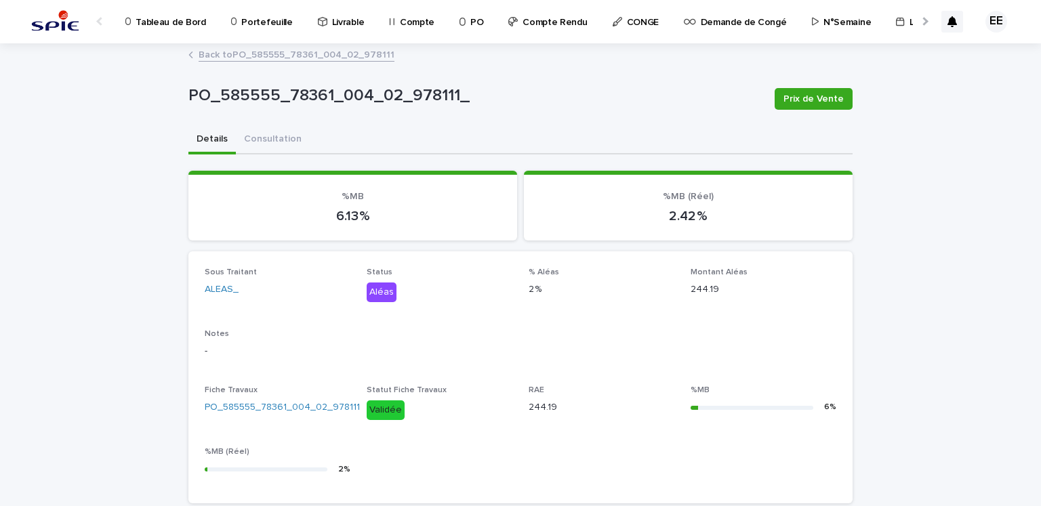
click at [310, 52] on link "Back to PO_585555_78361_004_02_978111" at bounding box center [297, 54] width 196 height 16
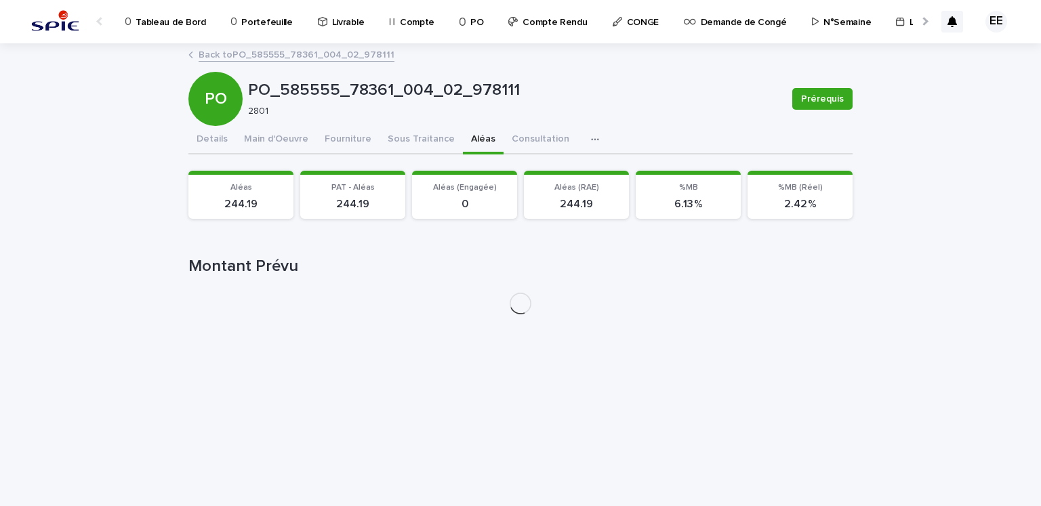
click at [310, 52] on link "Back to PO_585555_78361_004_02_978111" at bounding box center [297, 54] width 196 height 16
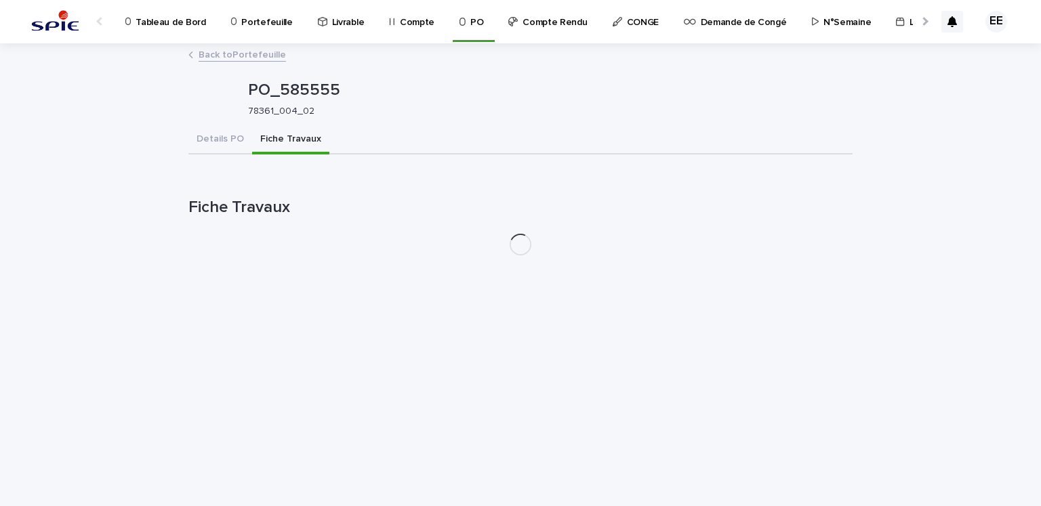
click at [262, 58] on link "Back to Portefeuille" at bounding box center [242, 54] width 87 height 16
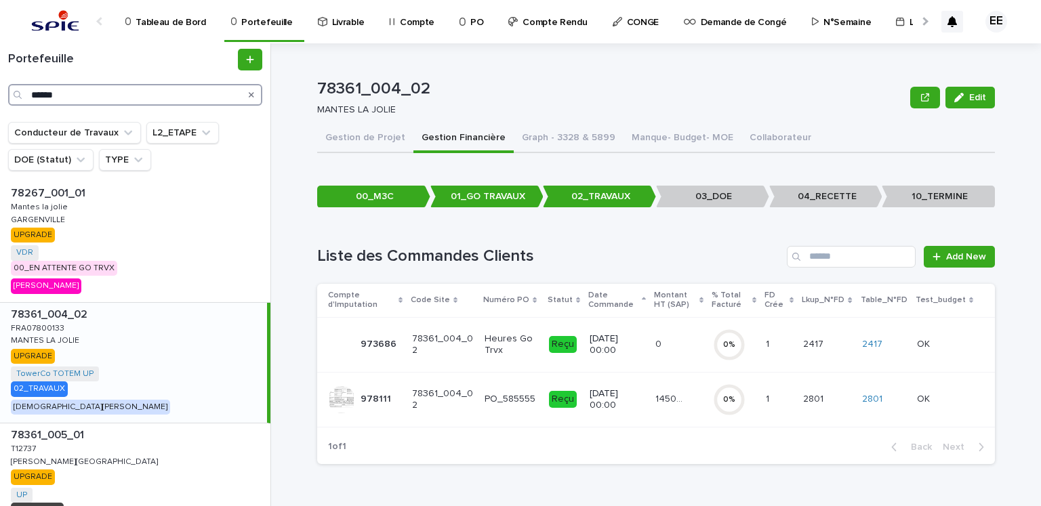
click at [147, 87] on input "******" at bounding box center [135, 95] width 254 height 22
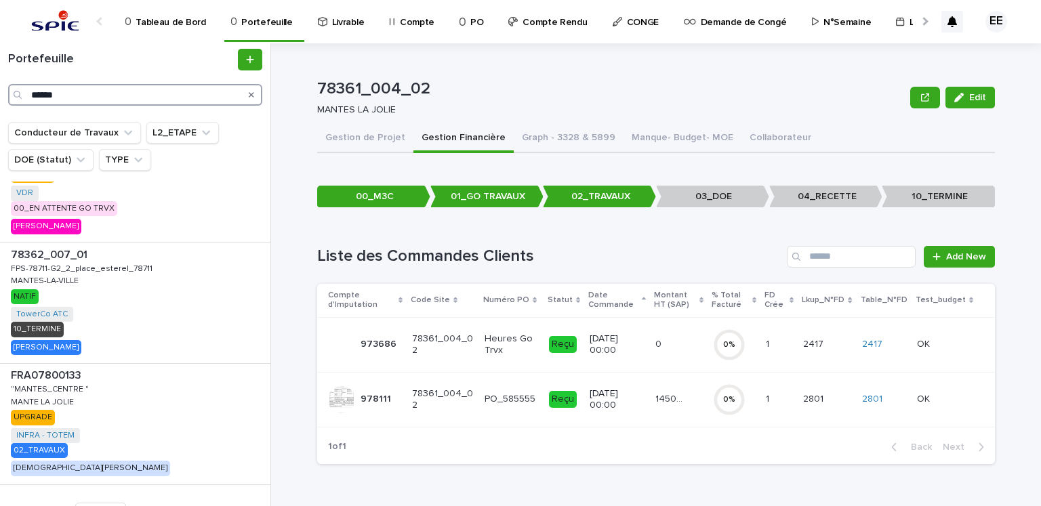
scroll to position [478, 0]
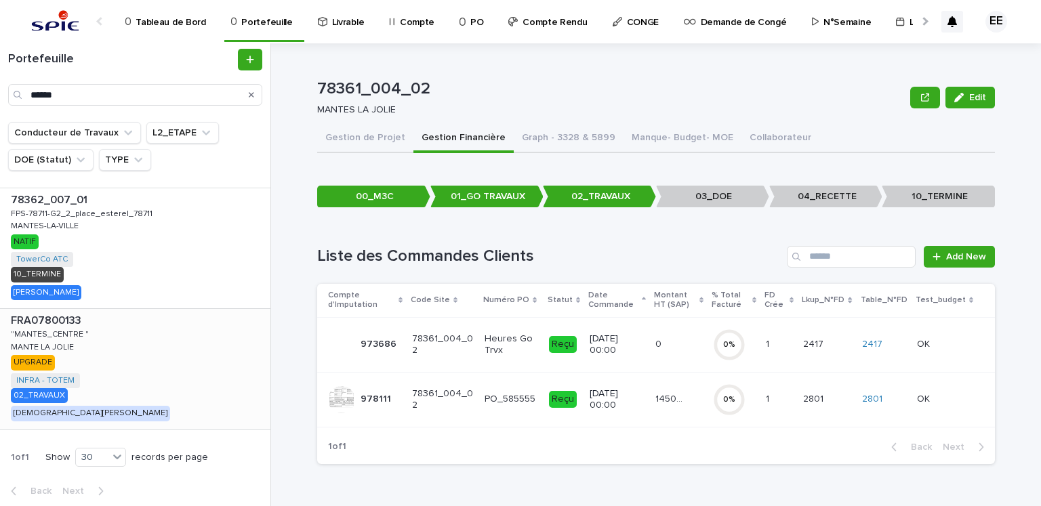
click at [112, 372] on div "FRA07800133 FRA07800133 "MANTES_CENTRE " "MANTES_CENTRE " MANTE LA JOLIE MANTE …" at bounding box center [135, 369] width 270 height 121
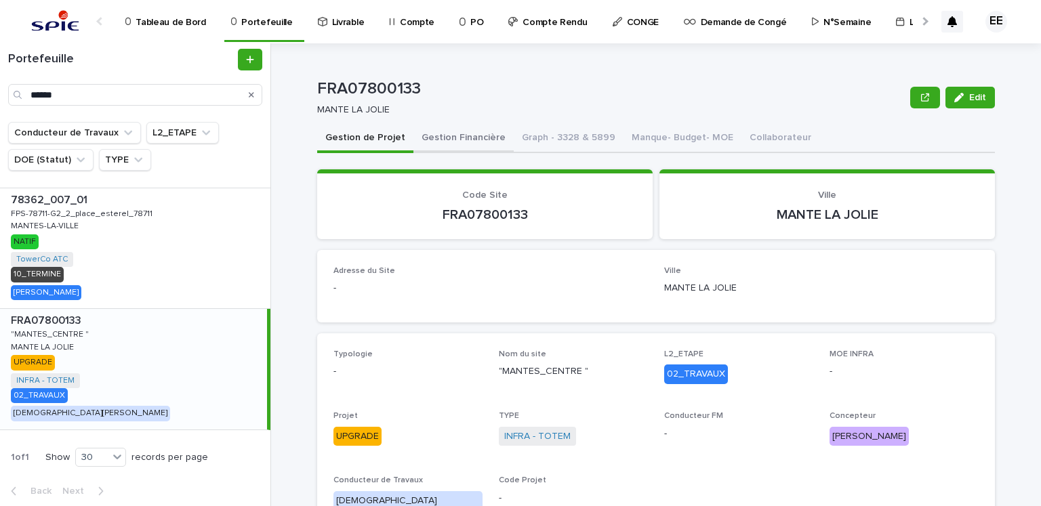
click at [448, 133] on button "Gestion Financière" at bounding box center [463, 139] width 100 height 28
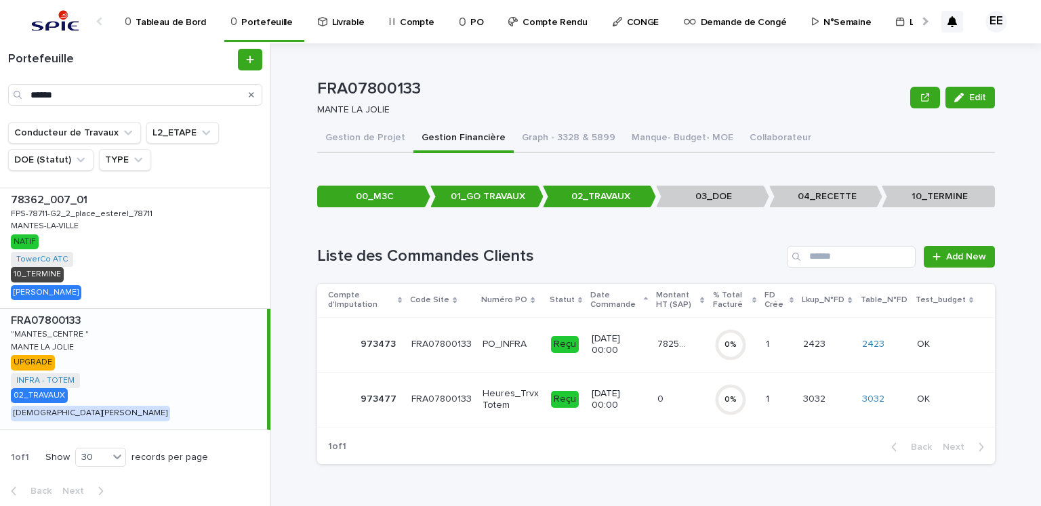
click at [672, 350] on div "78255.97 78255.97" at bounding box center [680, 344] width 46 height 22
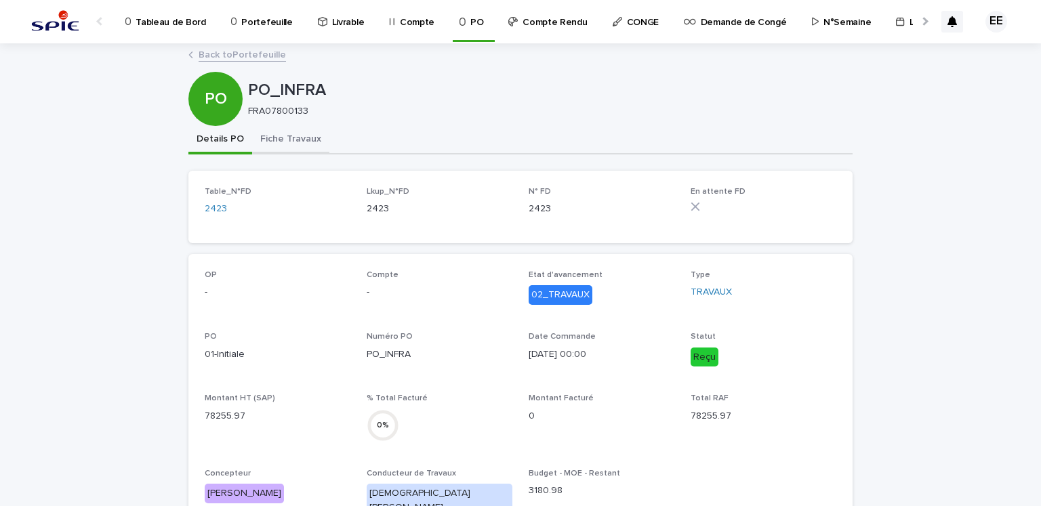
click at [288, 142] on button "Fiche Travaux" at bounding box center [290, 140] width 77 height 28
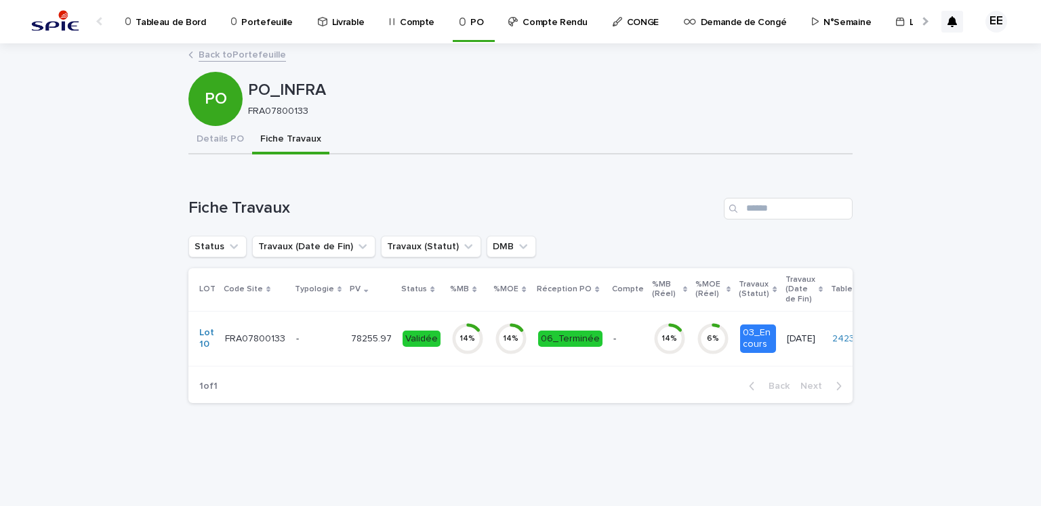
click at [360, 338] on p "78255.97" at bounding box center [372, 338] width 43 height 14
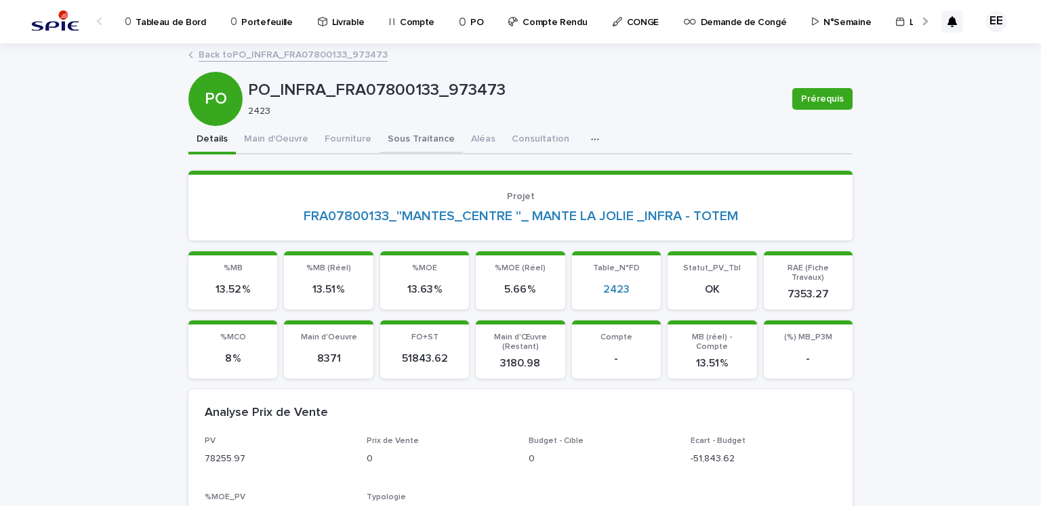
click at [396, 131] on button "Sous Traitance" at bounding box center [421, 140] width 83 height 28
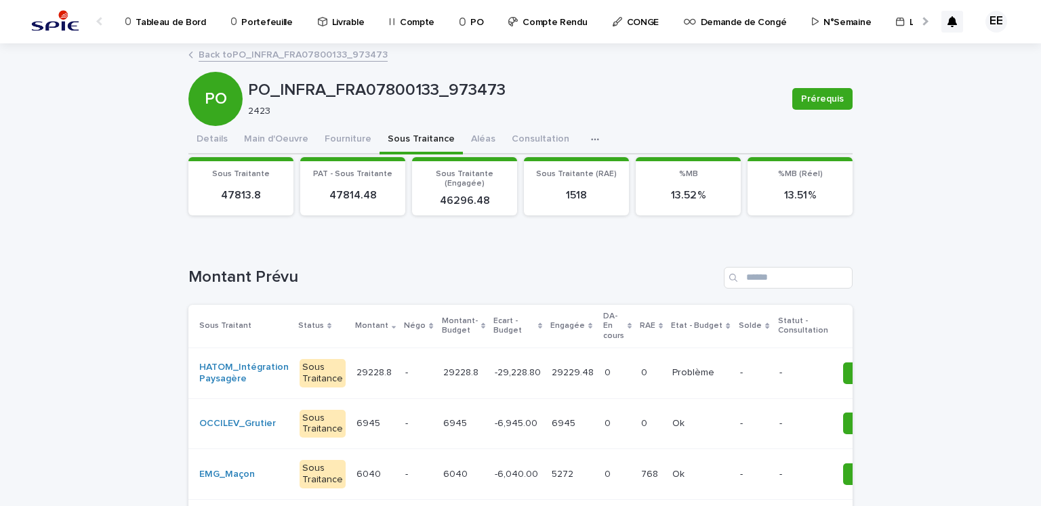
click at [489, 376] on td "-29,228.80 -29,228.80" at bounding box center [517, 373] width 57 height 51
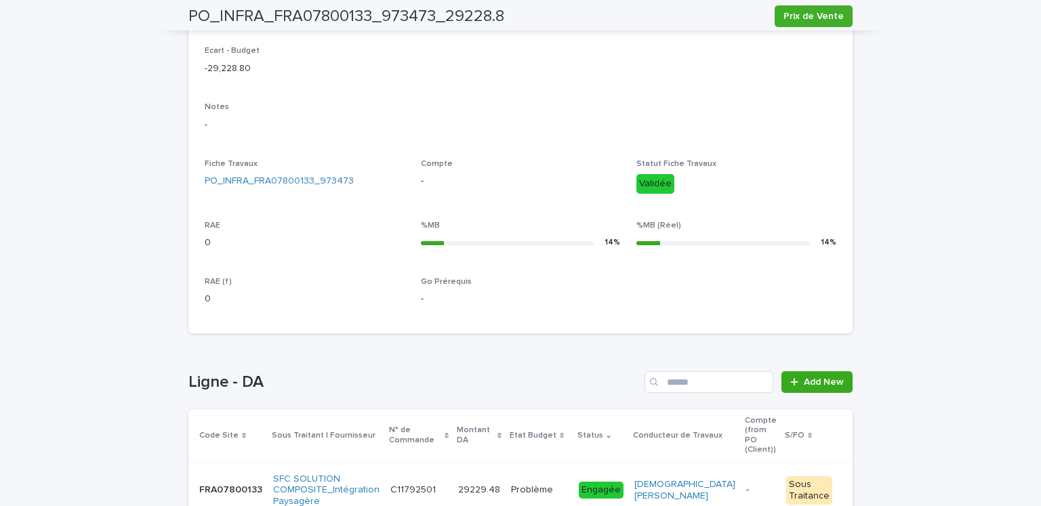
scroll to position [454, 0]
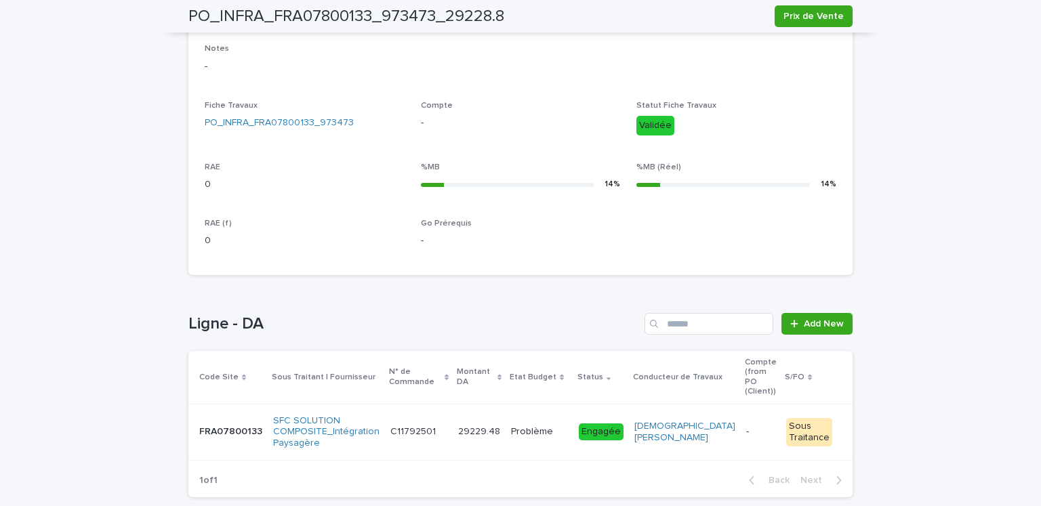
click at [453, 440] on td "C11792501 C11792501" at bounding box center [419, 432] width 68 height 56
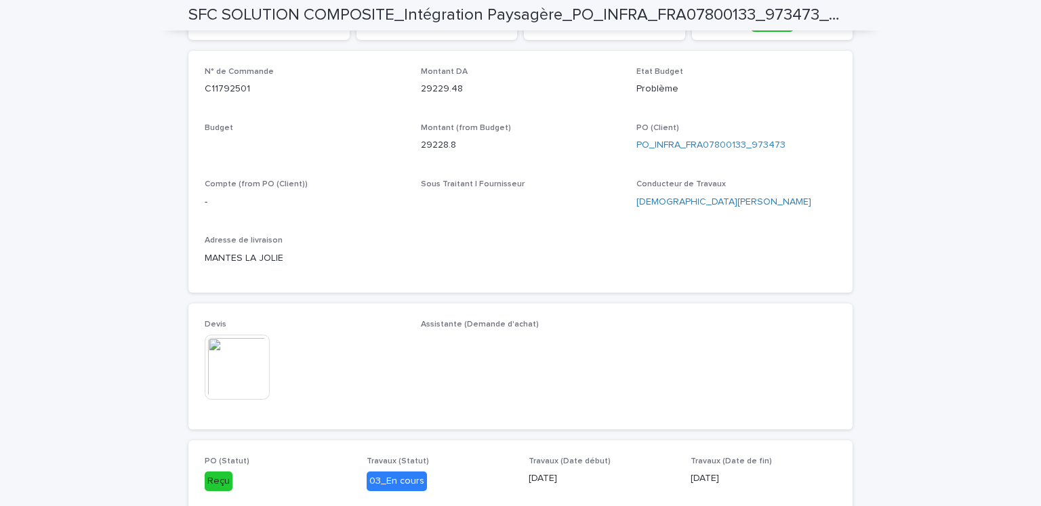
scroll to position [455, 0]
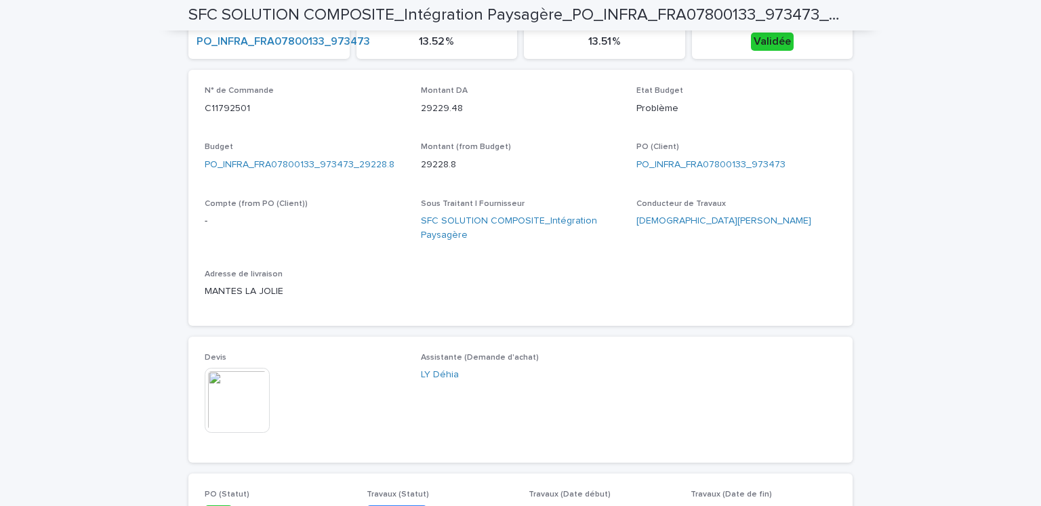
click at [222, 419] on img at bounding box center [237, 400] width 65 height 65
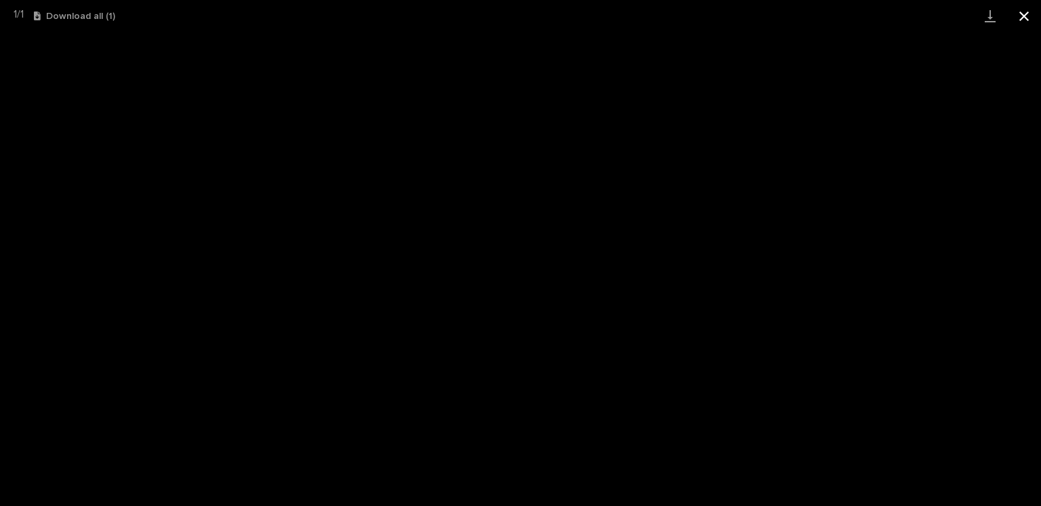
click at [1029, 12] on button "Close gallery" at bounding box center [1024, 16] width 34 height 32
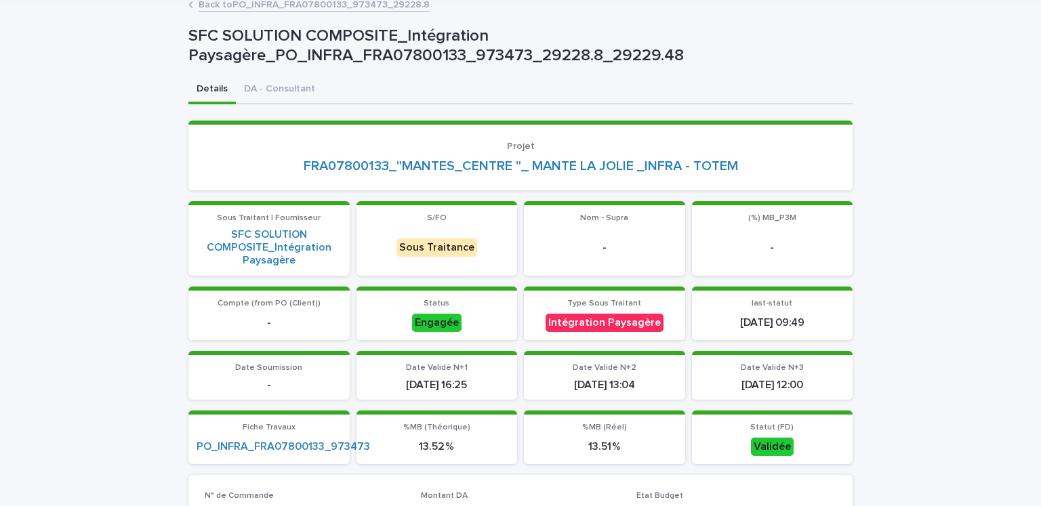
scroll to position [0, 0]
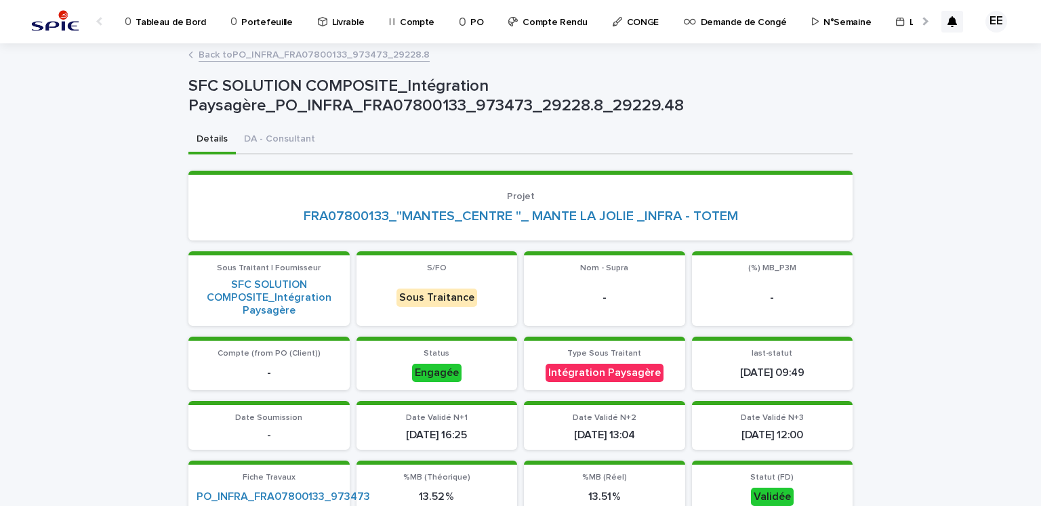
click at [377, 55] on link "Back to PO_INFRA_FRA07800133_973473_29228.8" at bounding box center [314, 54] width 231 height 16
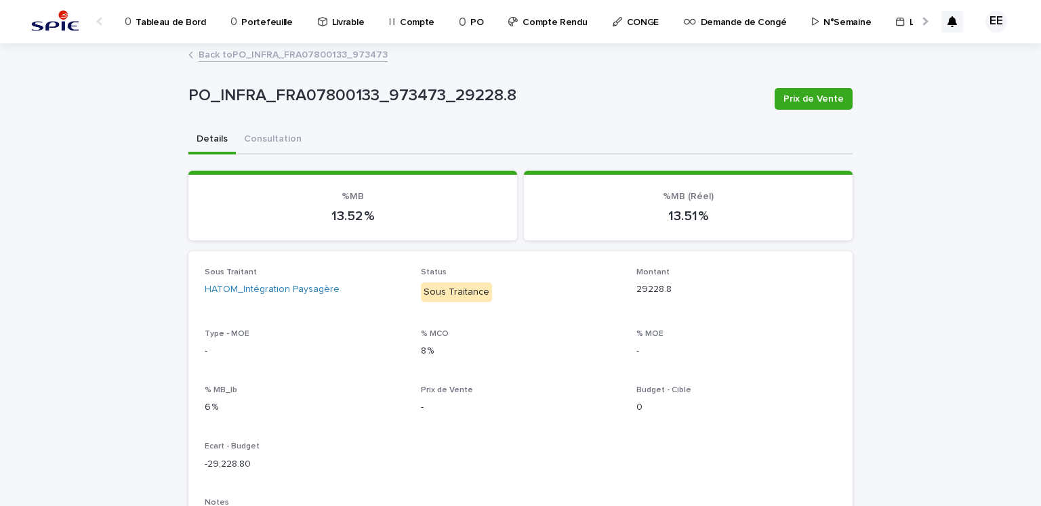
click at [363, 55] on link "Back to PO_INFRA_FRA07800133_973473" at bounding box center [293, 54] width 189 height 16
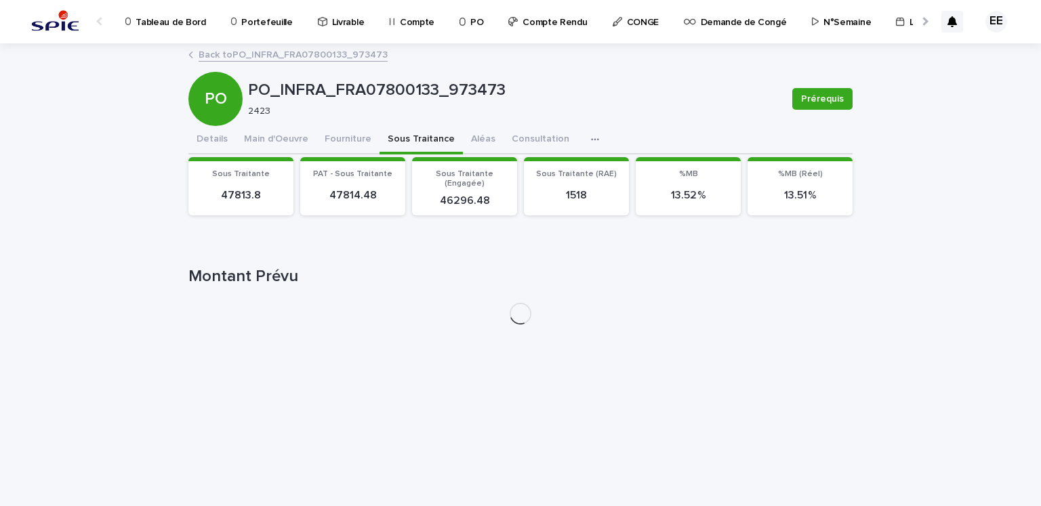
click at [363, 55] on link "Back to PO_INFRA_FRA07800133_973473" at bounding box center [293, 54] width 189 height 16
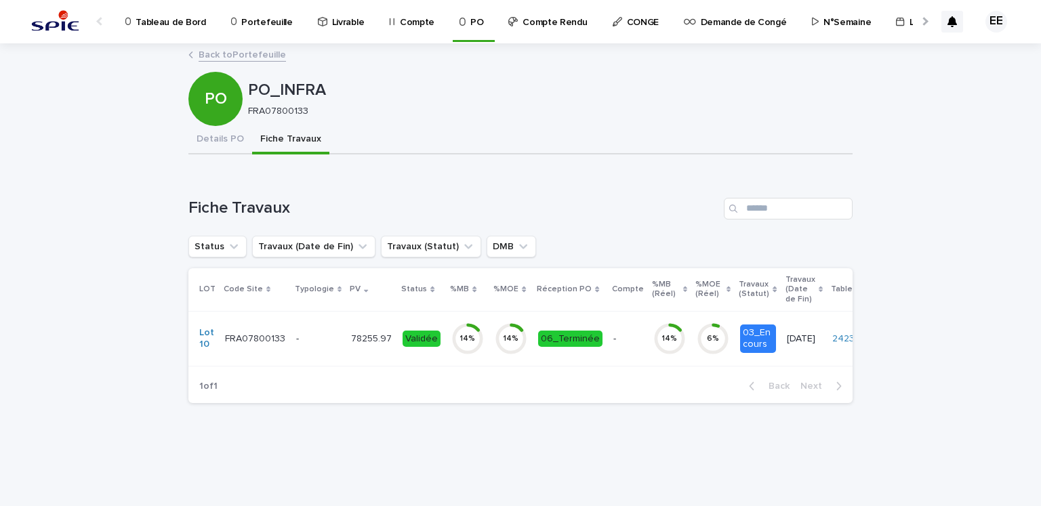
click at [268, 56] on link "Back to Portefeuille" at bounding box center [242, 54] width 87 height 16
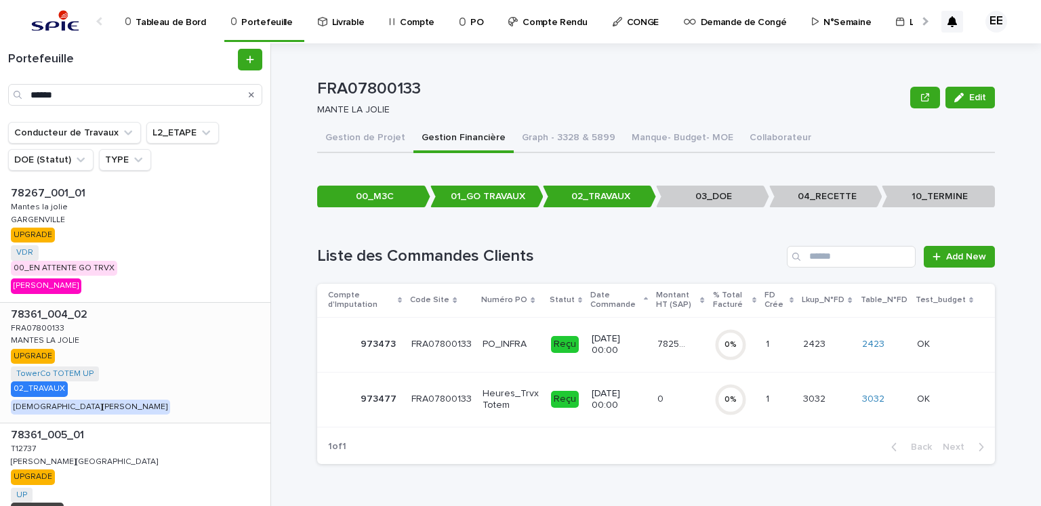
click at [165, 321] on div "78361_004_02 78361_004_02 FRA07800133 FRA07800133 MANTES LA JOLIE MANTES LA JOL…" at bounding box center [135, 363] width 270 height 121
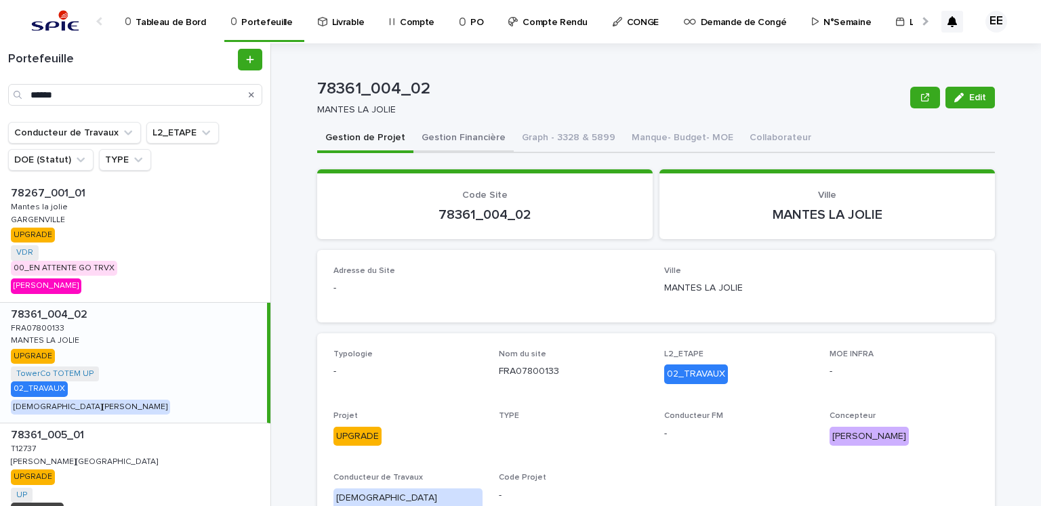
click at [455, 139] on button "Gestion Financière" at bounding box center [463, 139] width 100 height 28
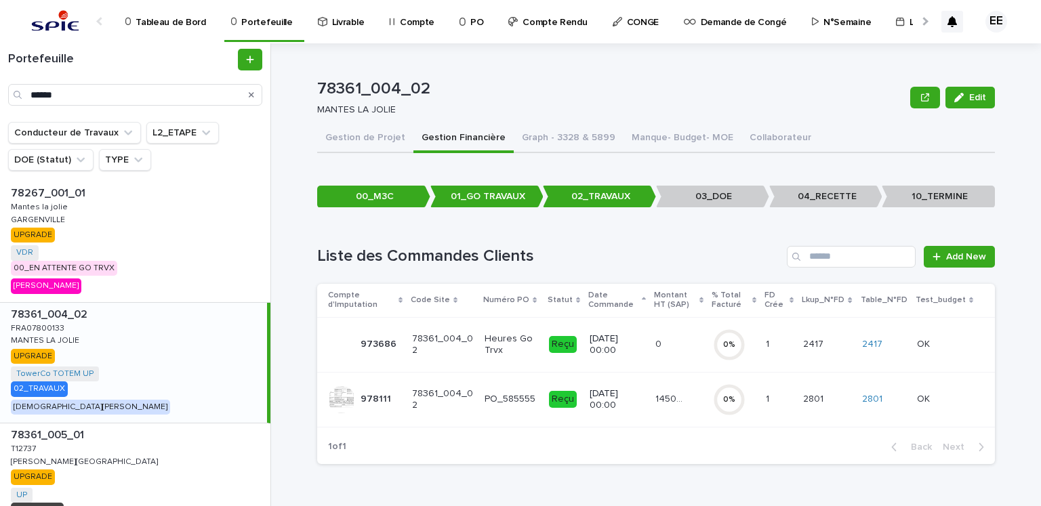
click at [671, 412] on td "14503.64 14503.64" at bounding box center [679, 399] width 58 height 55
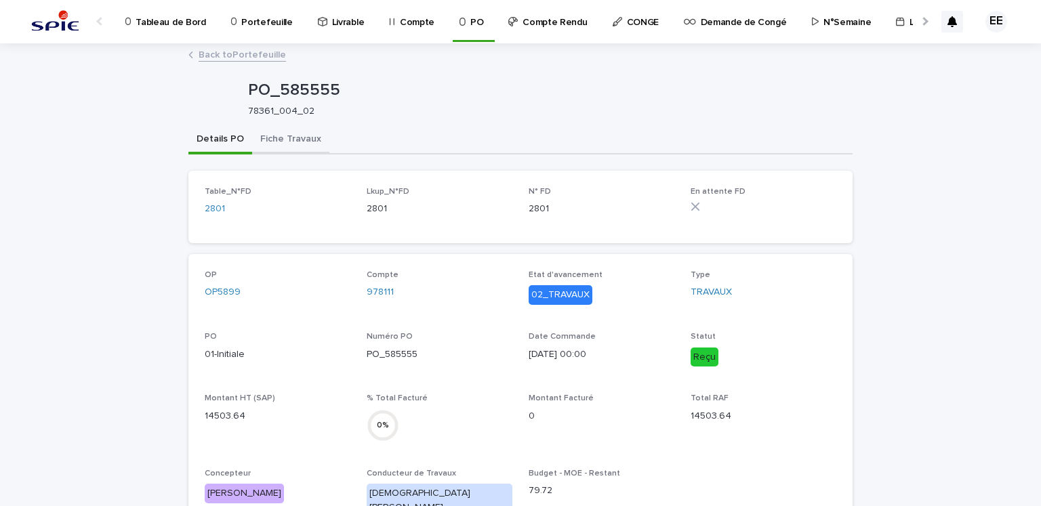
click at [294, 134] on button "Fiche Travaux" at bounding box center [290, 140] width 77 height 28
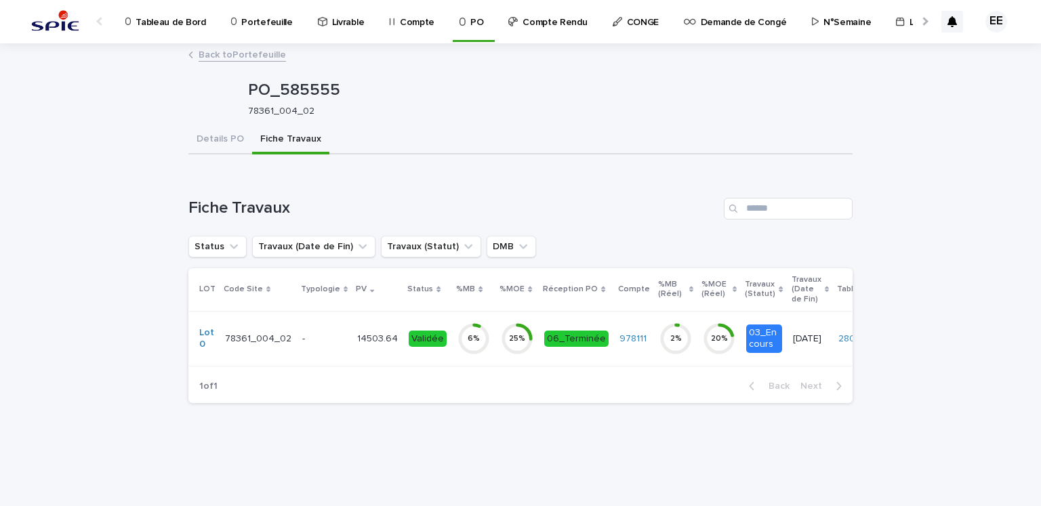
click at [374, 346] on div "14503.64 14503.64" at bounding box center [377, 339] width 41 height 22
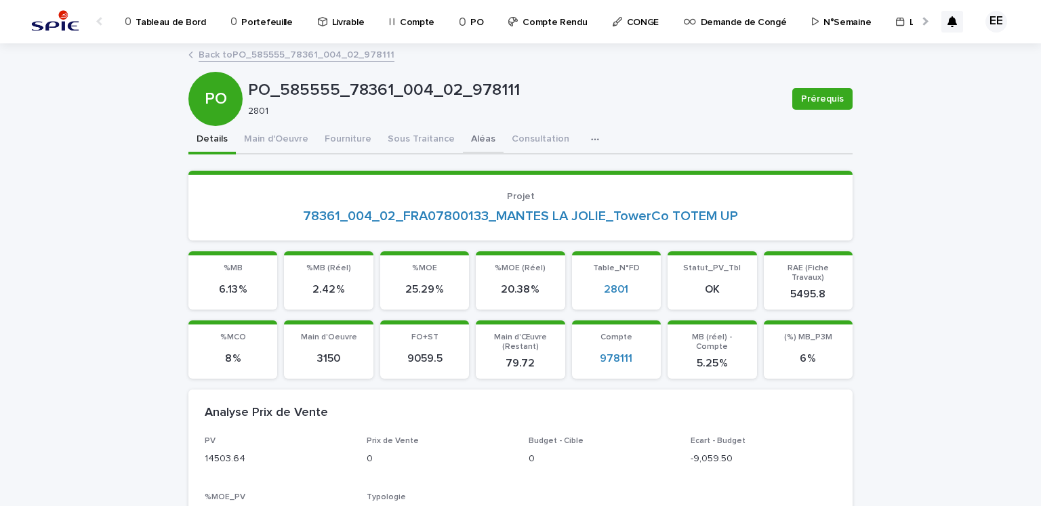
click at [471, 146] on button "Aléas" at bounding box center [483, 140] width 41 height 28
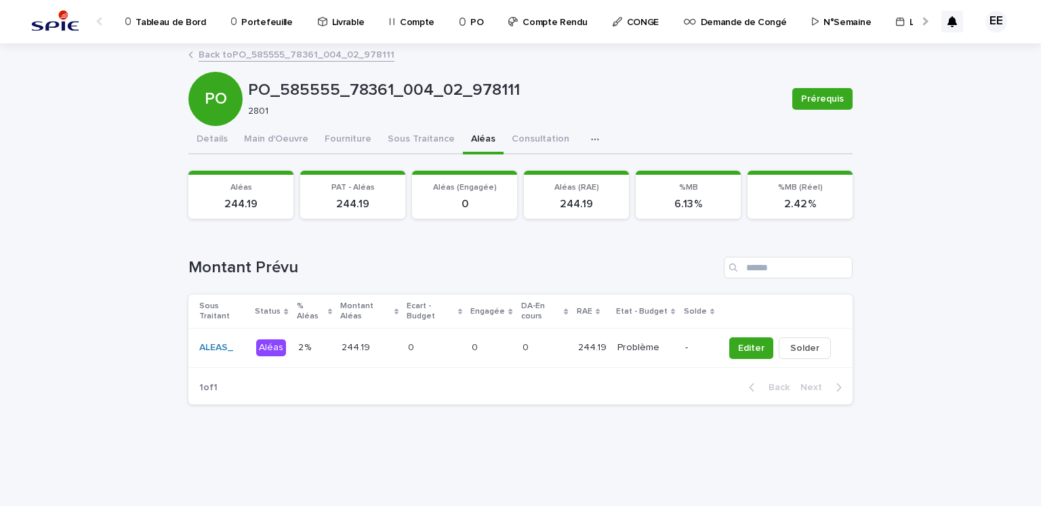
click at [561, 350] on td "0 0" at bounding box center [545, 348] width 56 height 39
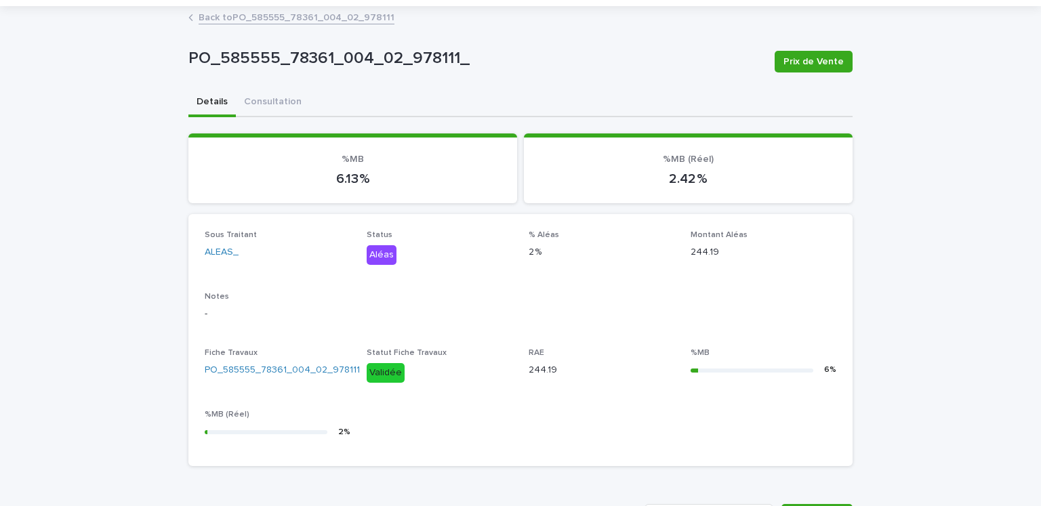
scroll to position [54, 0]
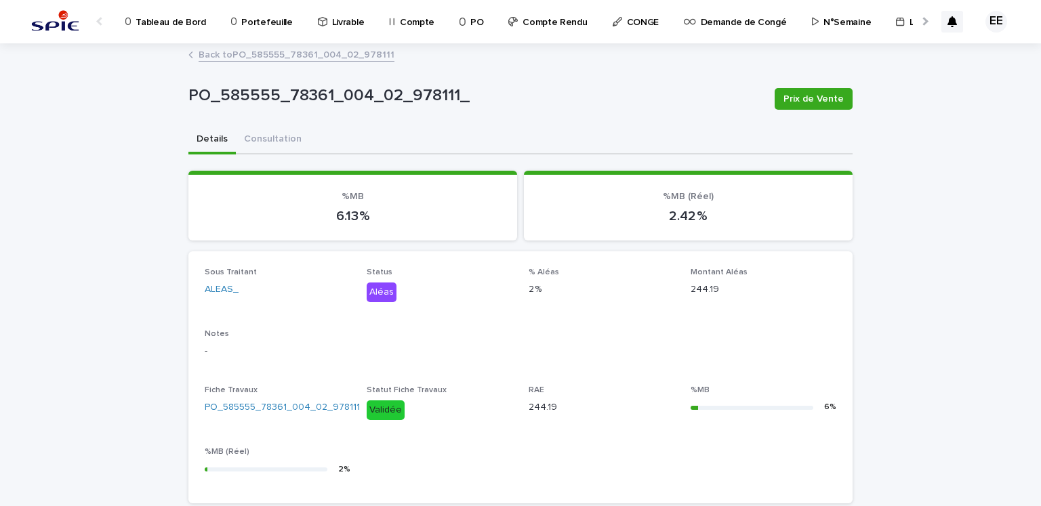
click at [336, 56] on link "Back to PO_585555_78361_004_02_978111" at bounding box center [297, 54] width 196 height 16
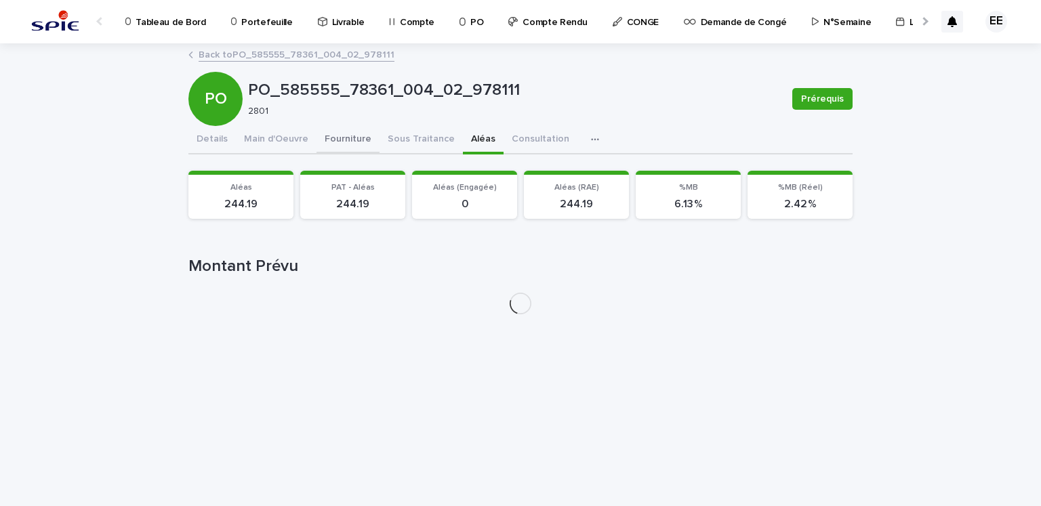
click at [363, 138] on button "Fourniture" at bounding box center [348, 140] width 63 height 28
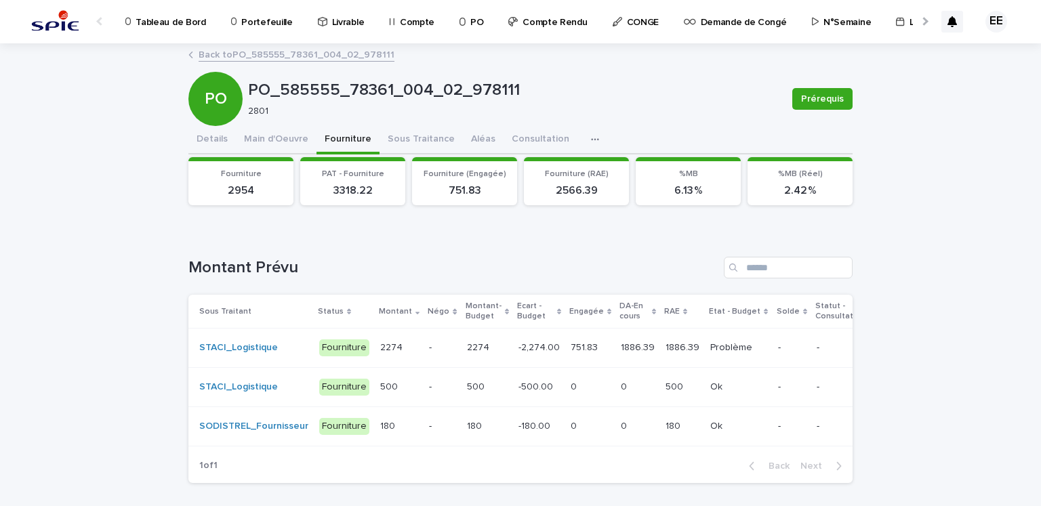
click at [590, 354] on td "751.83 751.83" at bounding box center [590, 348] width 50 height 39
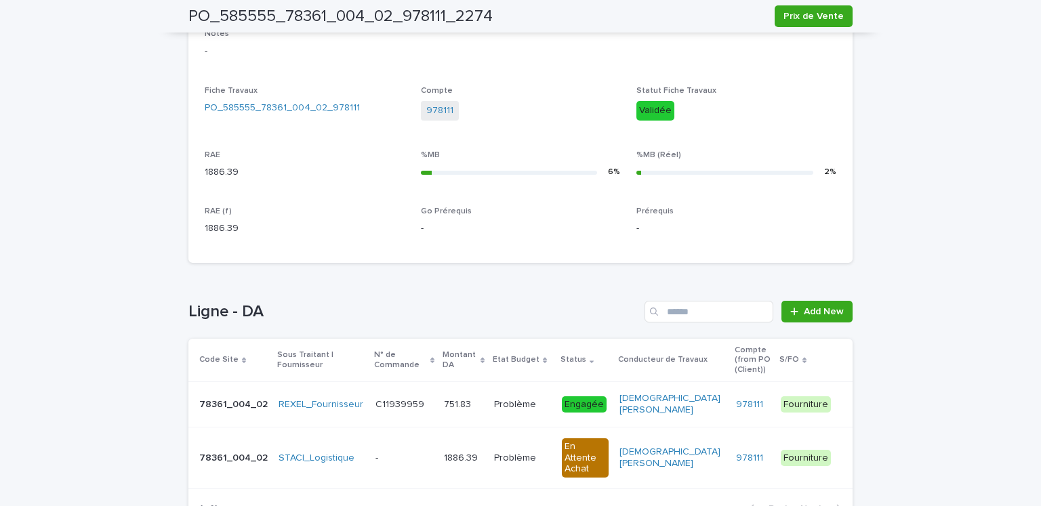
scroll to position [541, 0]
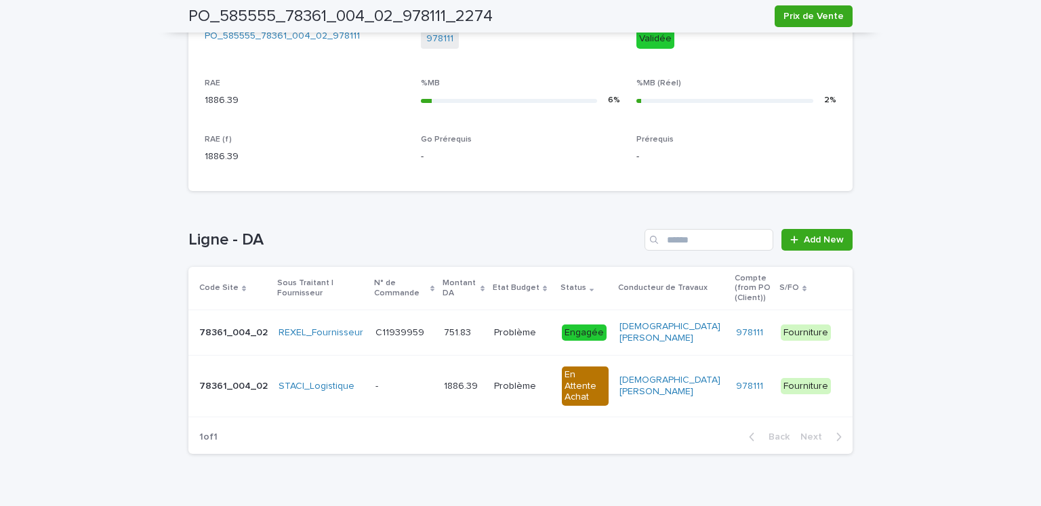
click at [401, 381] on p at bounding box center [404, 387] width 58 height 12
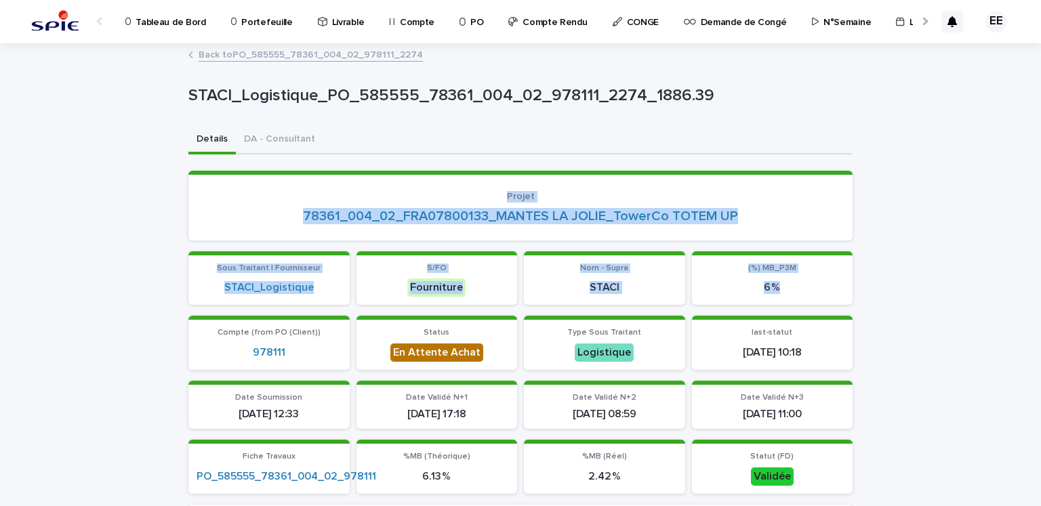
drag, startPoint x: 1030, startPoint y: 150, endPoint x: 1036, endPoint y: 310, distance: 159.4
click at [1036, 310] on div "Tableau de Bord Portefeuille Livrable Compte PO Compte Rendu CONGE Demande de C…" at bounding box center [520, 253] width 1041 height 506
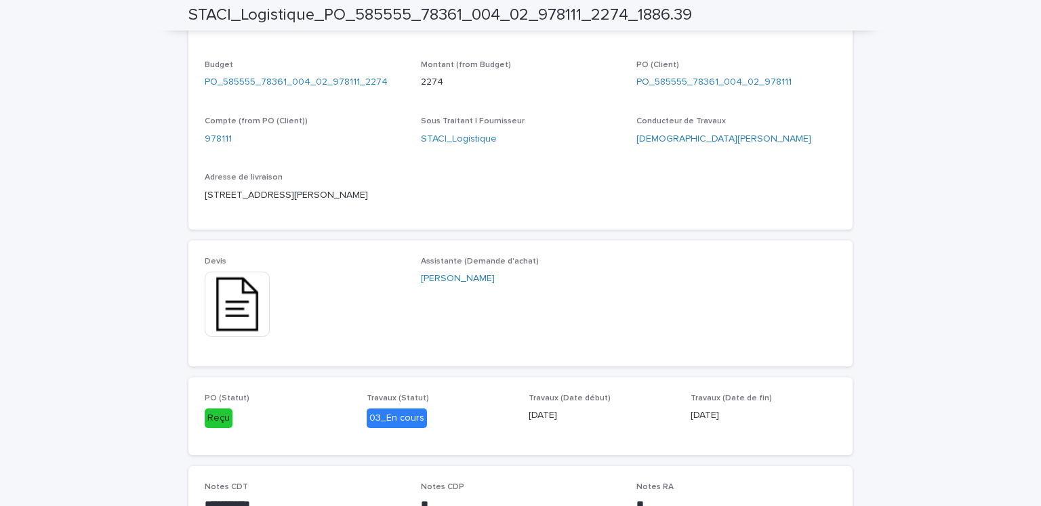
scroll to position [605, 0]
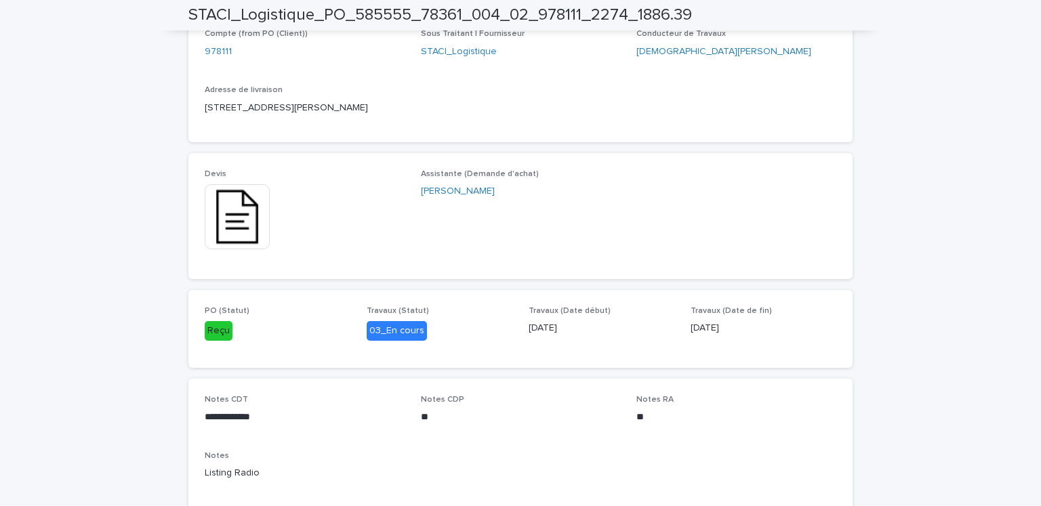
click at [1004, 388] on div "Loading... Saving… Loading... Saving… STACI_Logistique_PO_585555_78361_004_02_9…" at bounding box center [520, 83] width 1041 height 1286
